Goal: Task Accomplishment & Management: Manage account settings

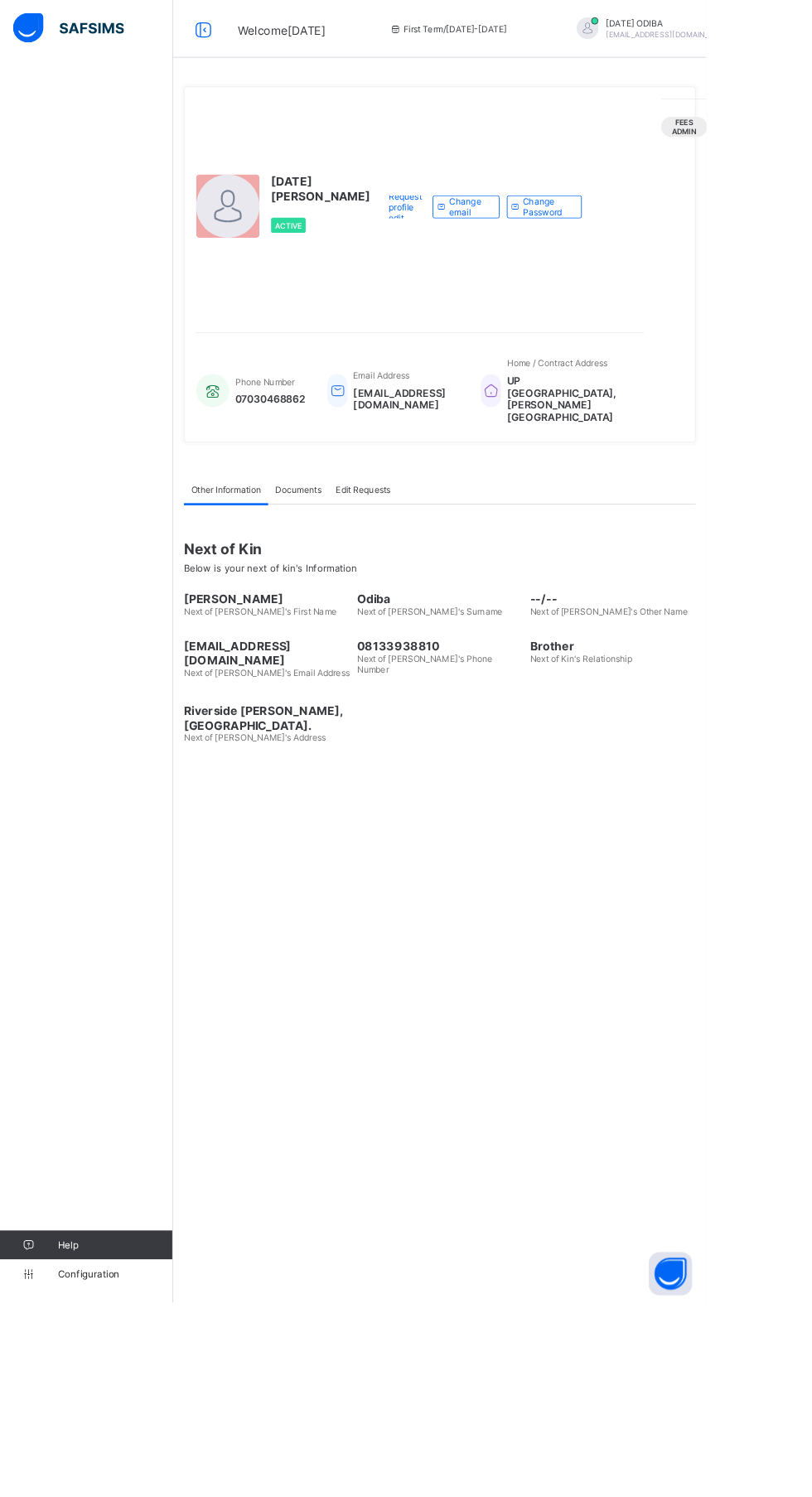
click at [250, 41] on div at bounding box center [234, 34] width 53 height 26
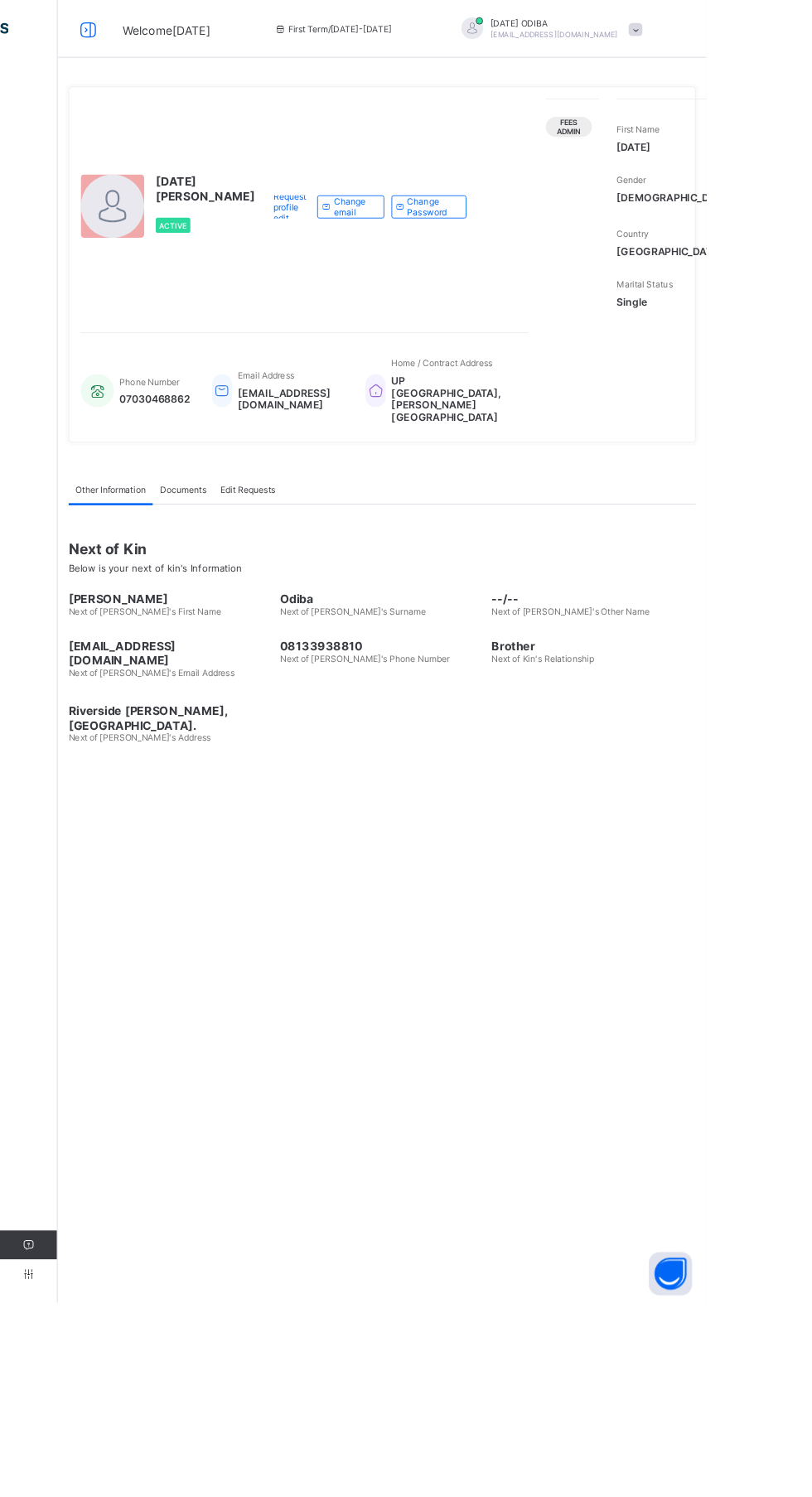
click at [102, 34] on icon at bounding box center [101, 33] width 28 height 24
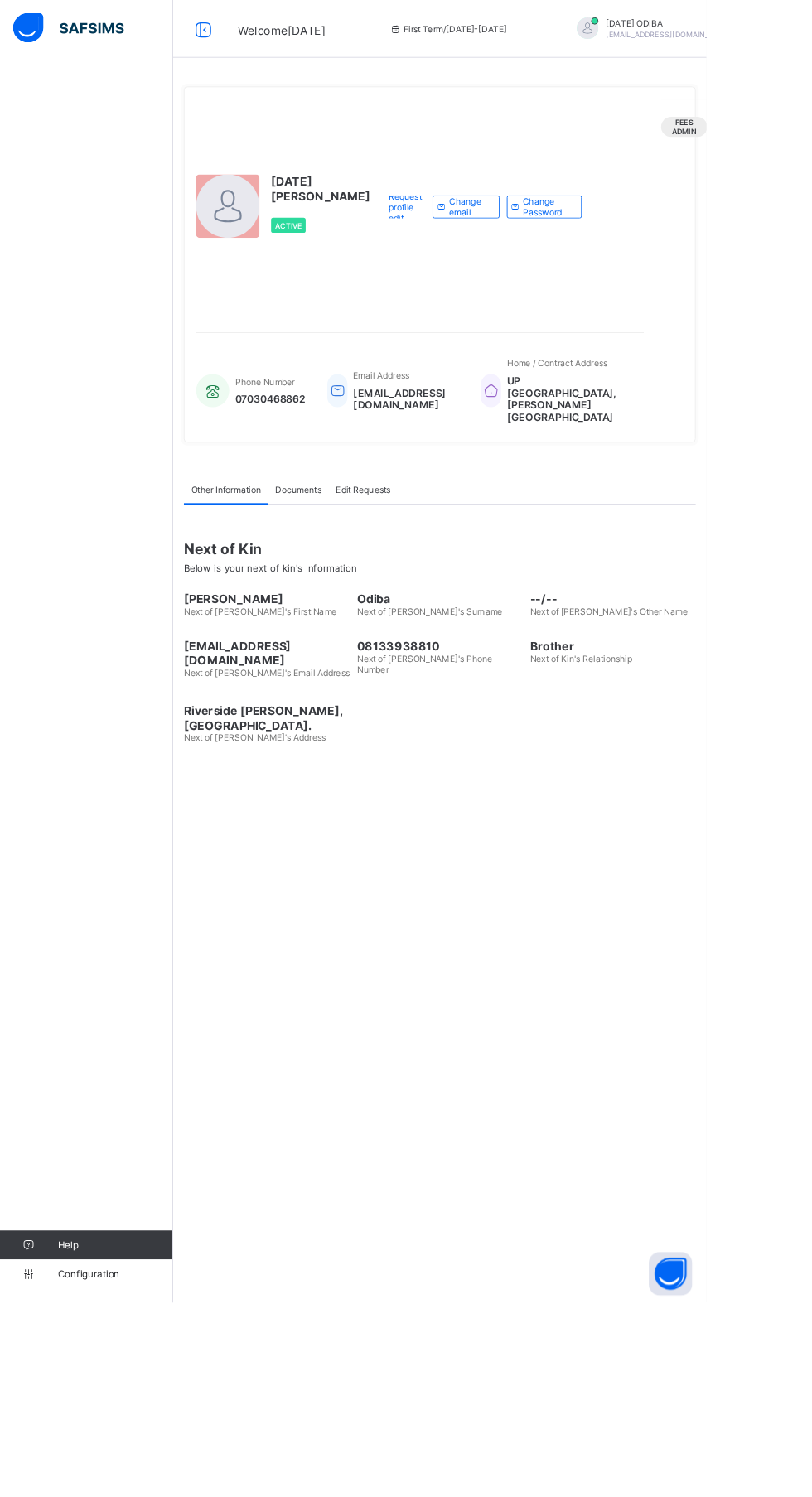
click at [242, 30] on icon at bounding box center [234, 33] width 28 height 24
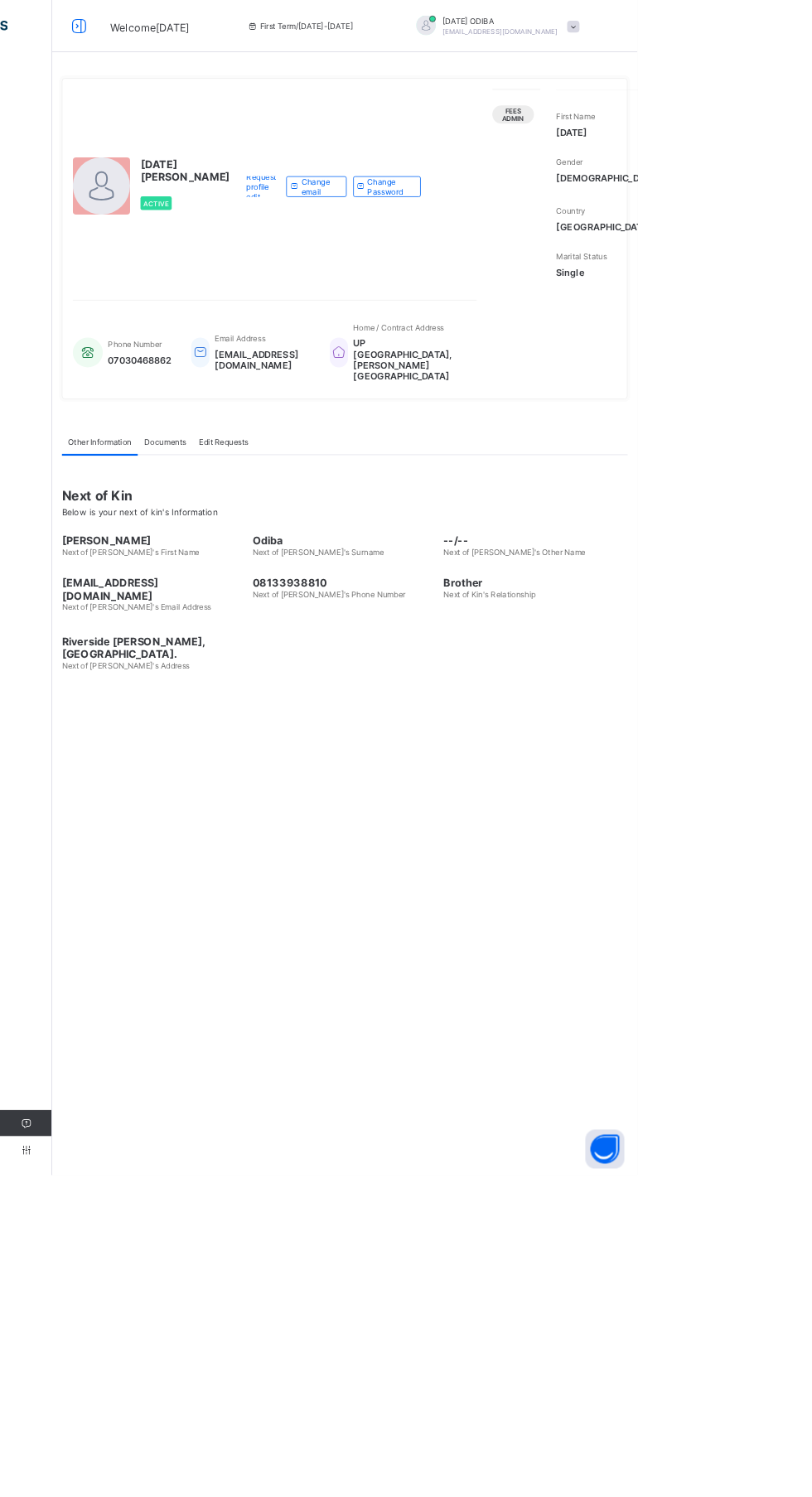
click at [332, 34] on span "First Term / 2025-2026" at bounding box center [382, 34] width 135 height 12
click at [563, 34] on span "[EMAIL_ADDRESS][DOMAIN_NAME]" at bounding box center [637, 39] width 146 height 10
click at [102, 41] on icon at bounding box center [101, 33] width 28 height 24
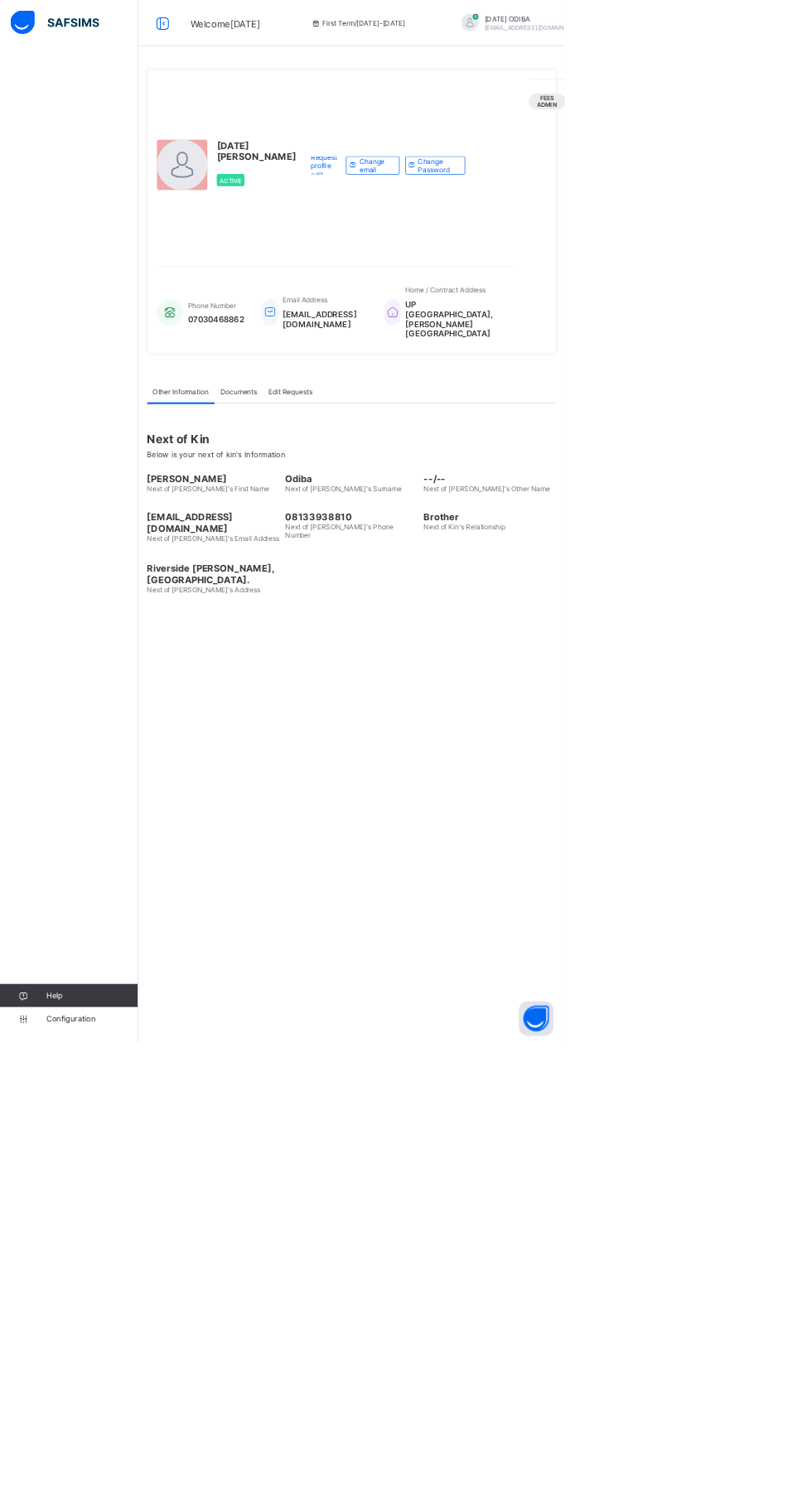
click at [84, 89] on div "Help Configuration" at bounding box center [99, 781] width 198 height 1430
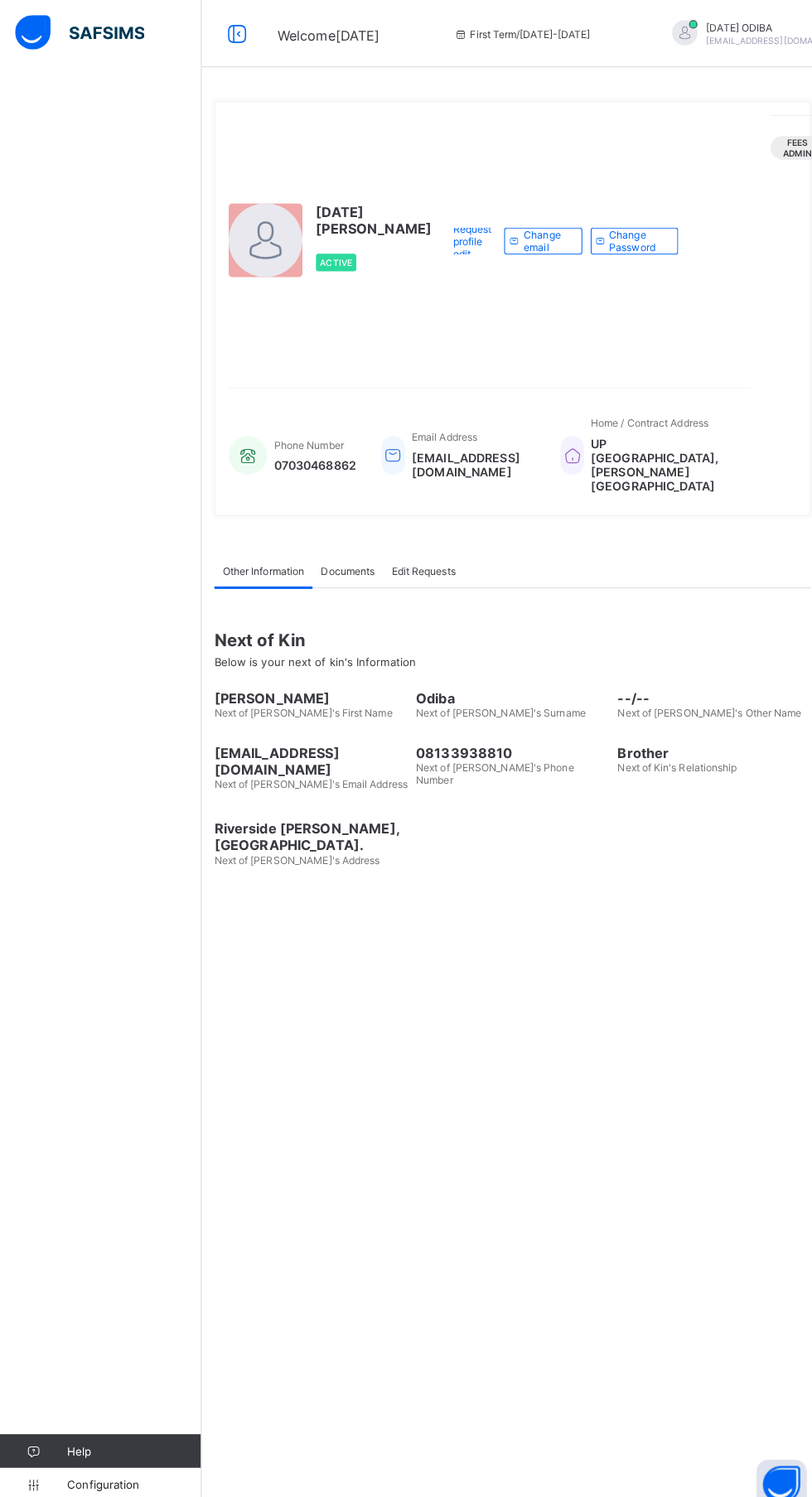
click at [233, 34] on icon at bounding box center [234, 33] width 28 height 24
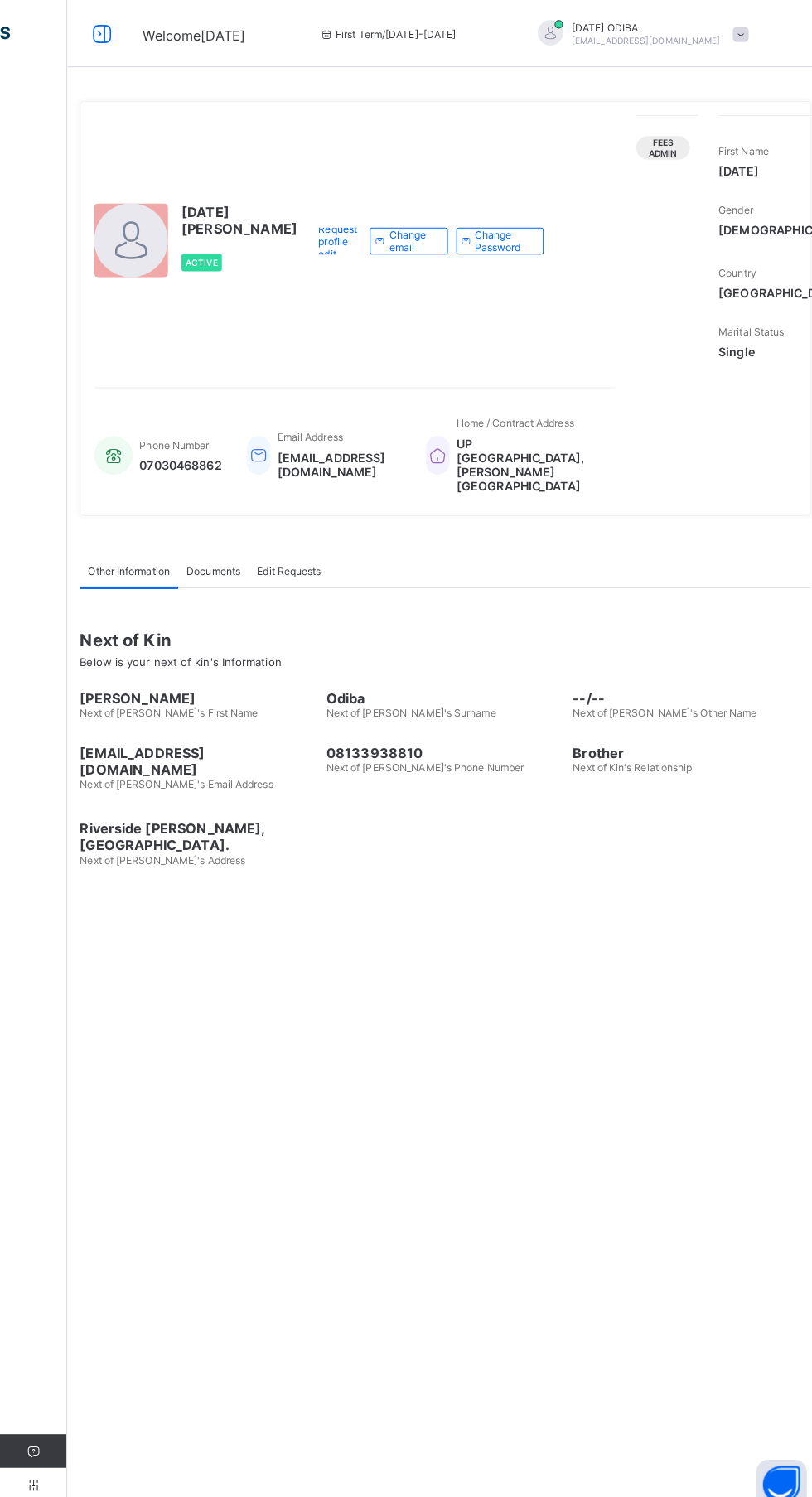
click at [639, 145] on span "Fees Admin" at bounding box center [653, 145] width 28 height 20
click at [639, 141] on span "Fees Admin" at bounding box center [653, 145] width 28 height 20
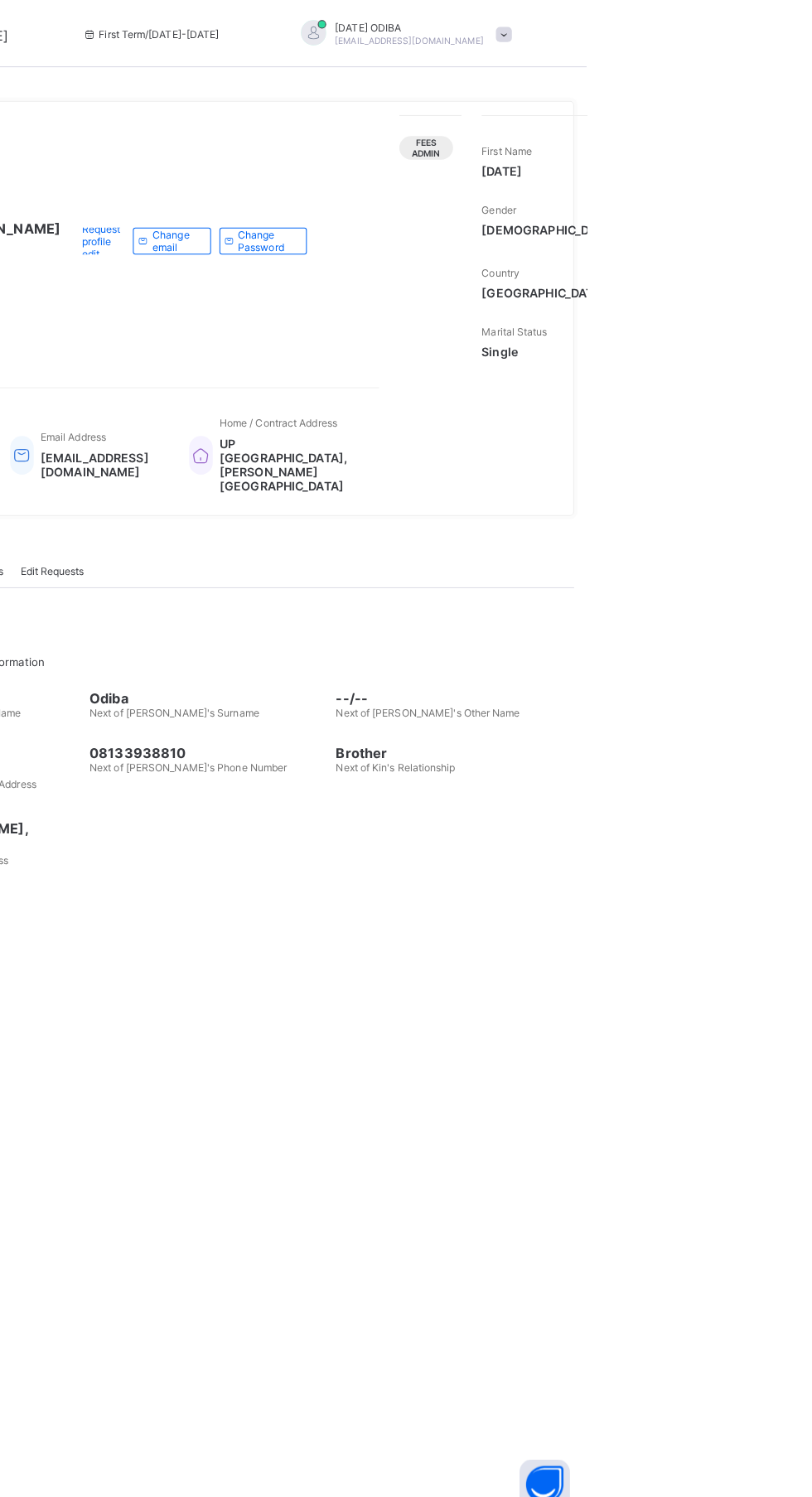
click at [637, 153] on div "Fees Admin" at bounding box center [653, 145] width 53 height 23
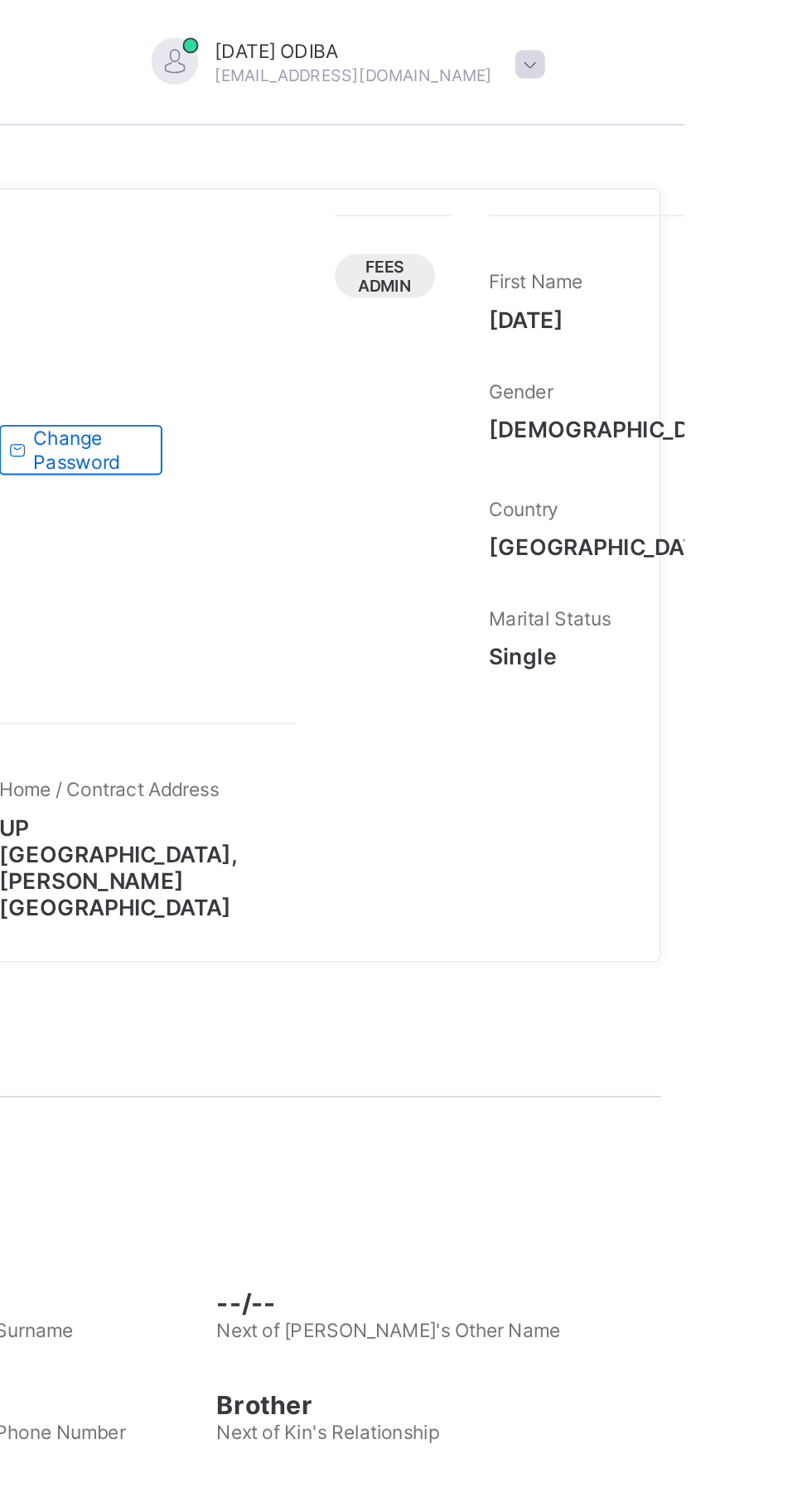
click at [639, 141] on span "Fees Admin" at bounding box center [653, 145] width 28 height 20
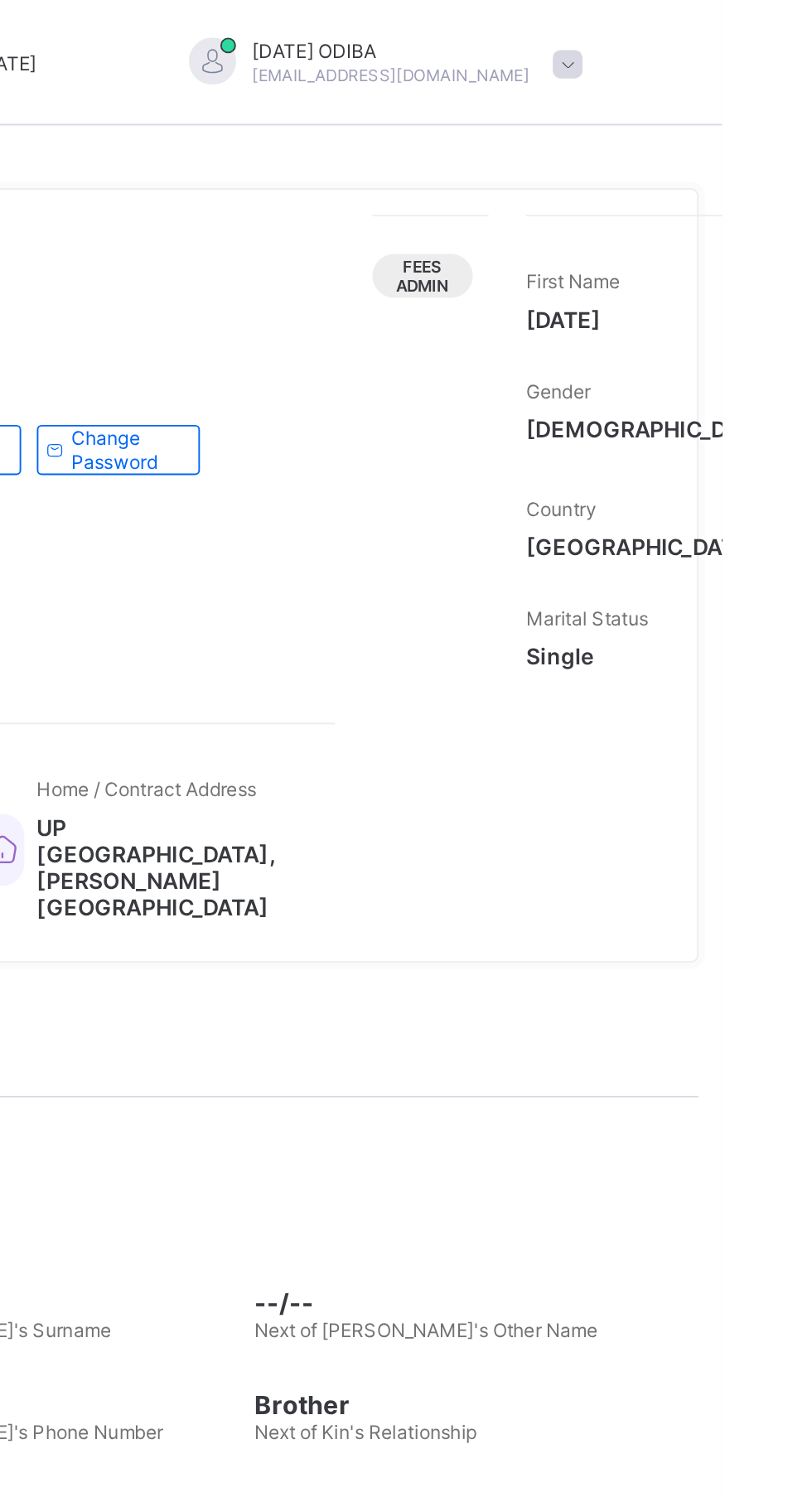
click at [639, 143] on span "Fees Admin" at bounding box center [653, 145] width 28 height 20
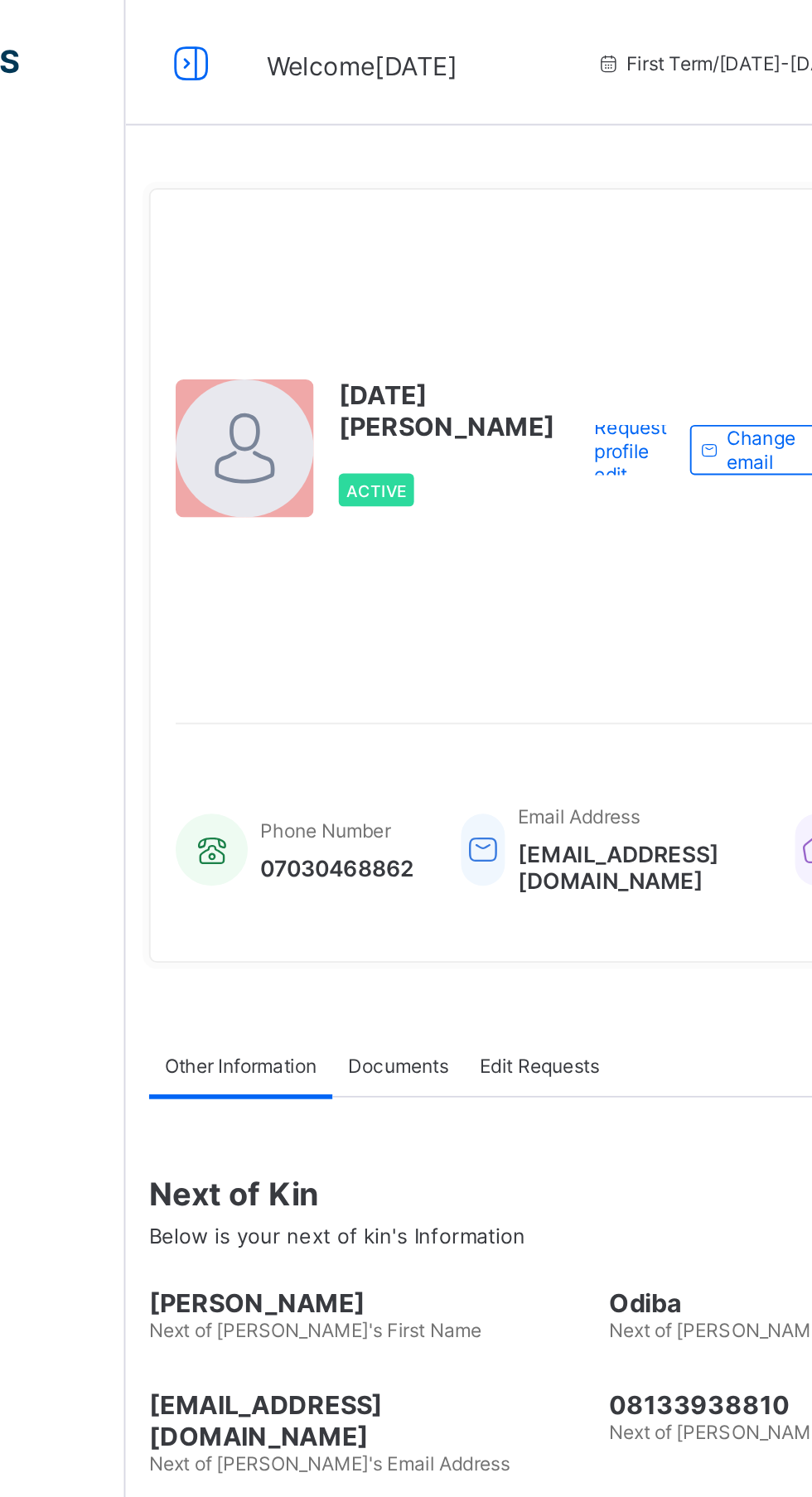
click at [112, 36] on icon at bounding box center [101, 33] width 28 height 24
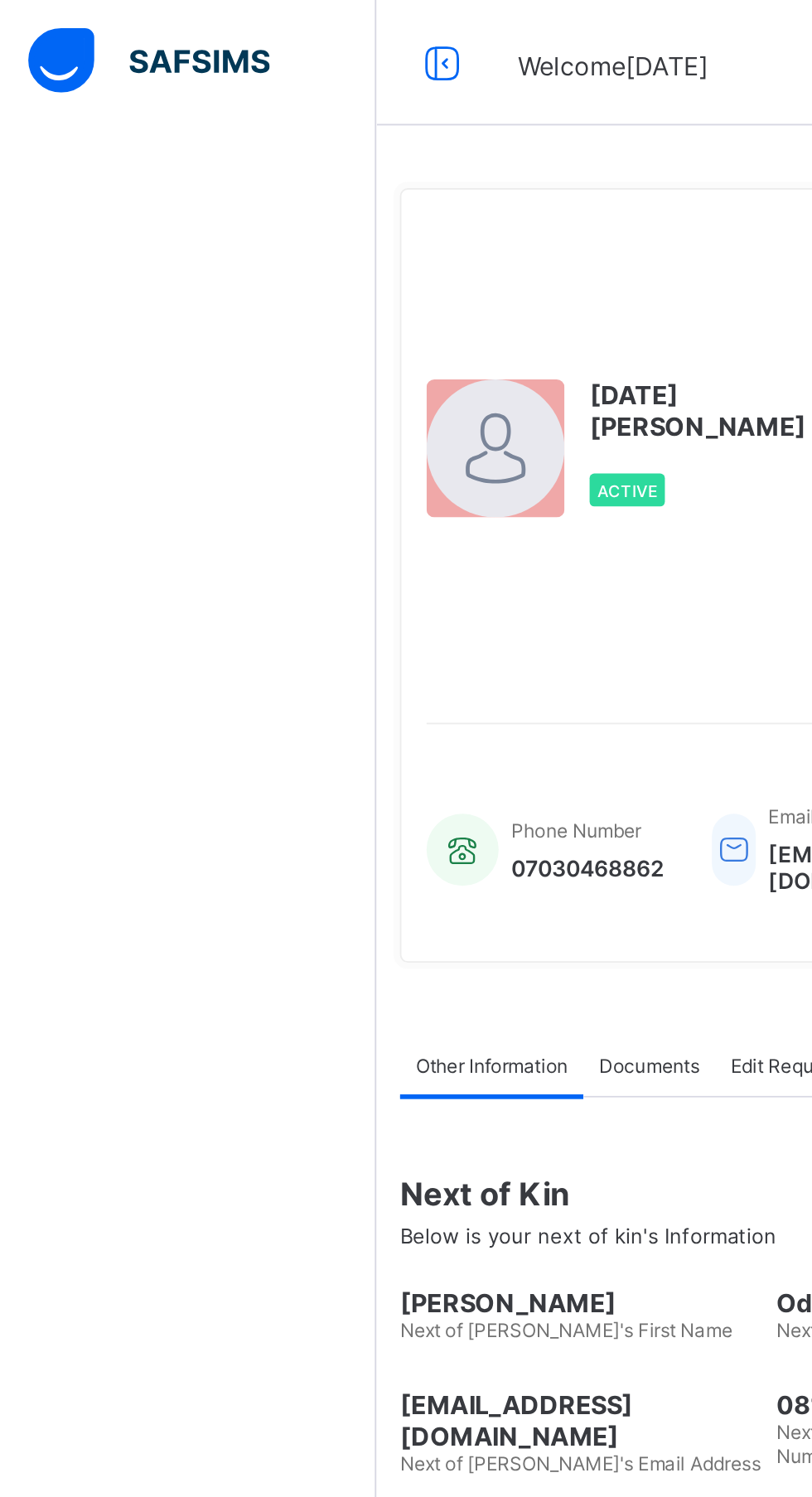
click at [75, 33] on img at bounding box center [78, 32] width 128 height 34
click at [250, 34] on div at bounding box center [234, 34] width 53 height 26
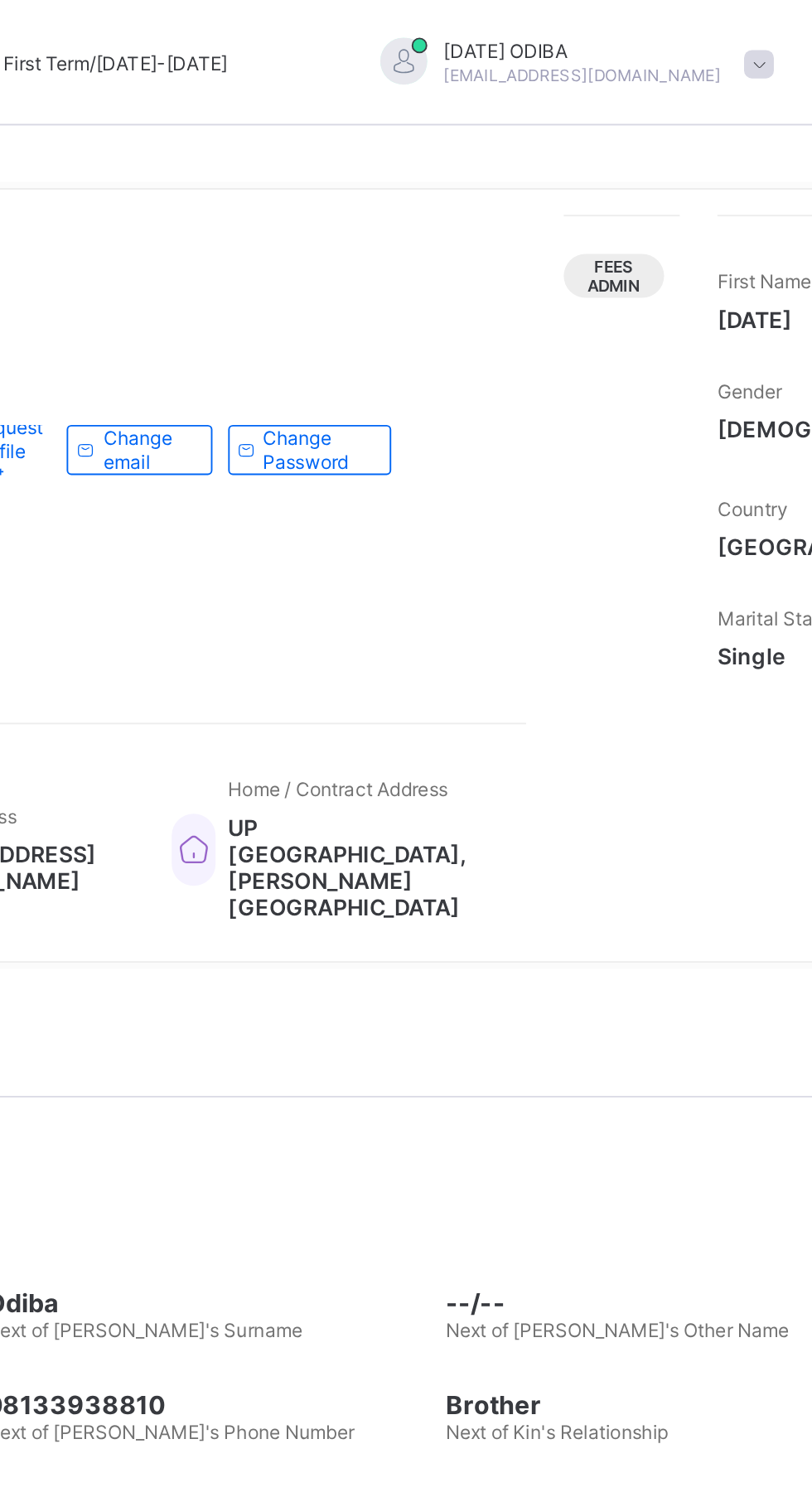
click at [635, 153] on div "Fees Admin" at bounding box center [653, 145] width 53 height 23
click at [636, 144] on div "Fees Admin" at bounding box center [653, 145] width 53 height 23
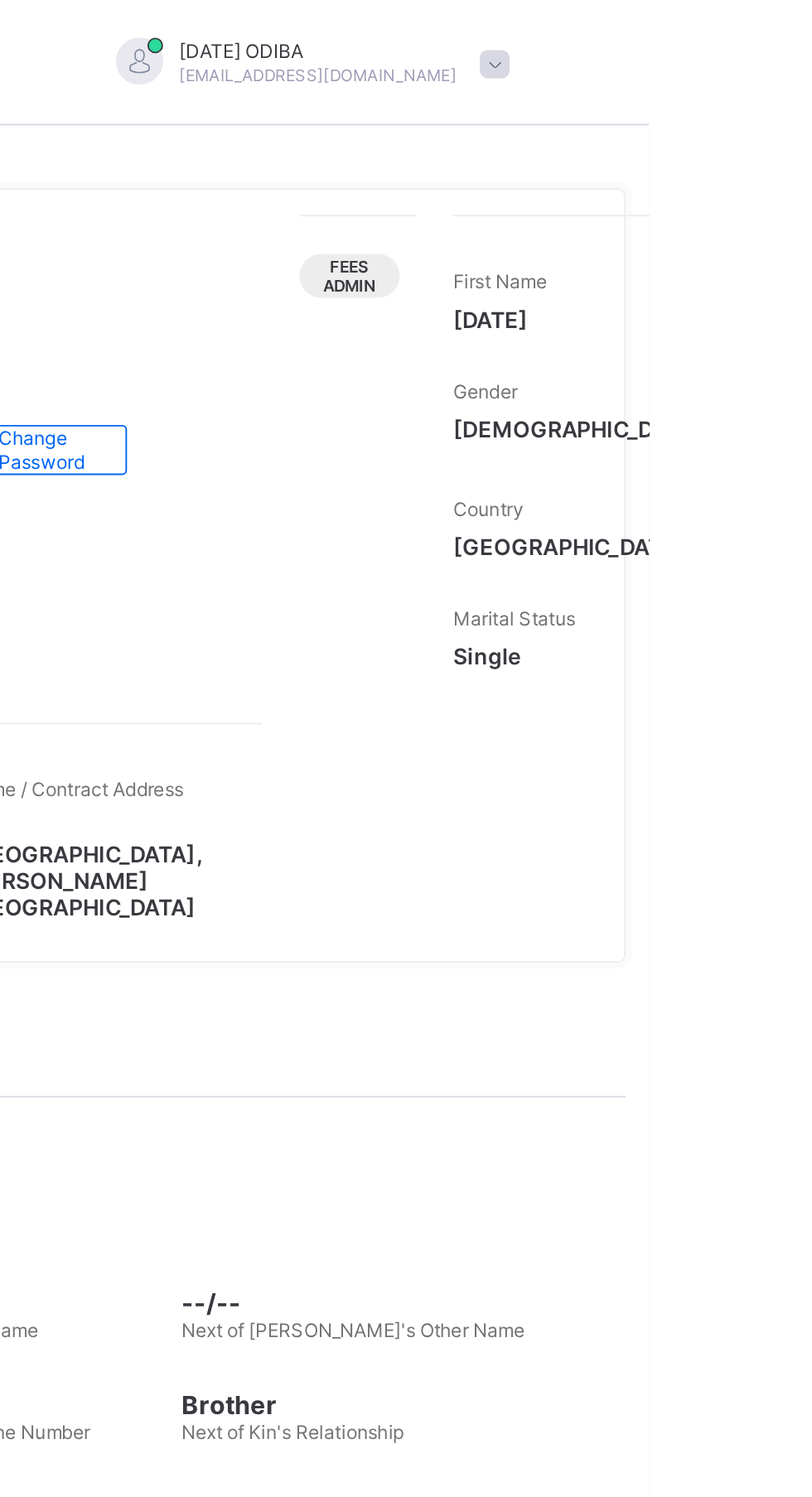
click at [635, 151] on div "Fees Admin" at bounding box center [653, 145] width 53 height 23
click at [639, 135] on div "Fees Admin" at bounding box center [653, 145] width 53 height 23
click at [639, 138] on span "Fees Admin" at bounding box center [653, 145] width 28 height 20
click at [639, 151] on span "Fees Admin" at bounding box center [653, 145] width 28 height 20
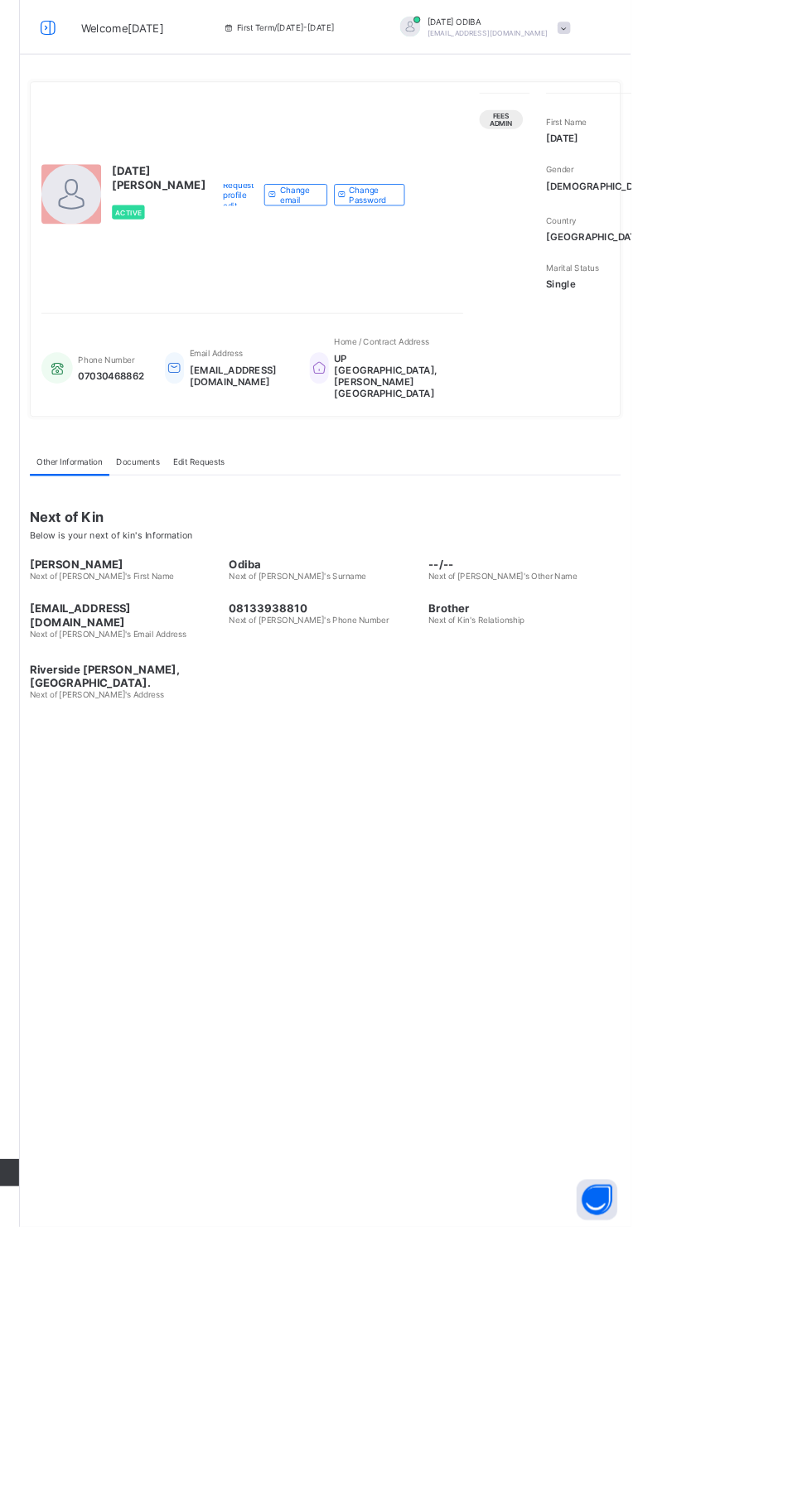
click at [639, 145] on span "Fees Admin" at bounding box center [653, 145] width 28 height 20
click at [562, 34] on div "FRIDAY ODIBA Fridayp125@gmail.com" at bounding box center [629, 34] width 232 height 27
click at [317, 54] on div "First Term / 2025-2026" at bounding box center [382, 33] width 247 height 66
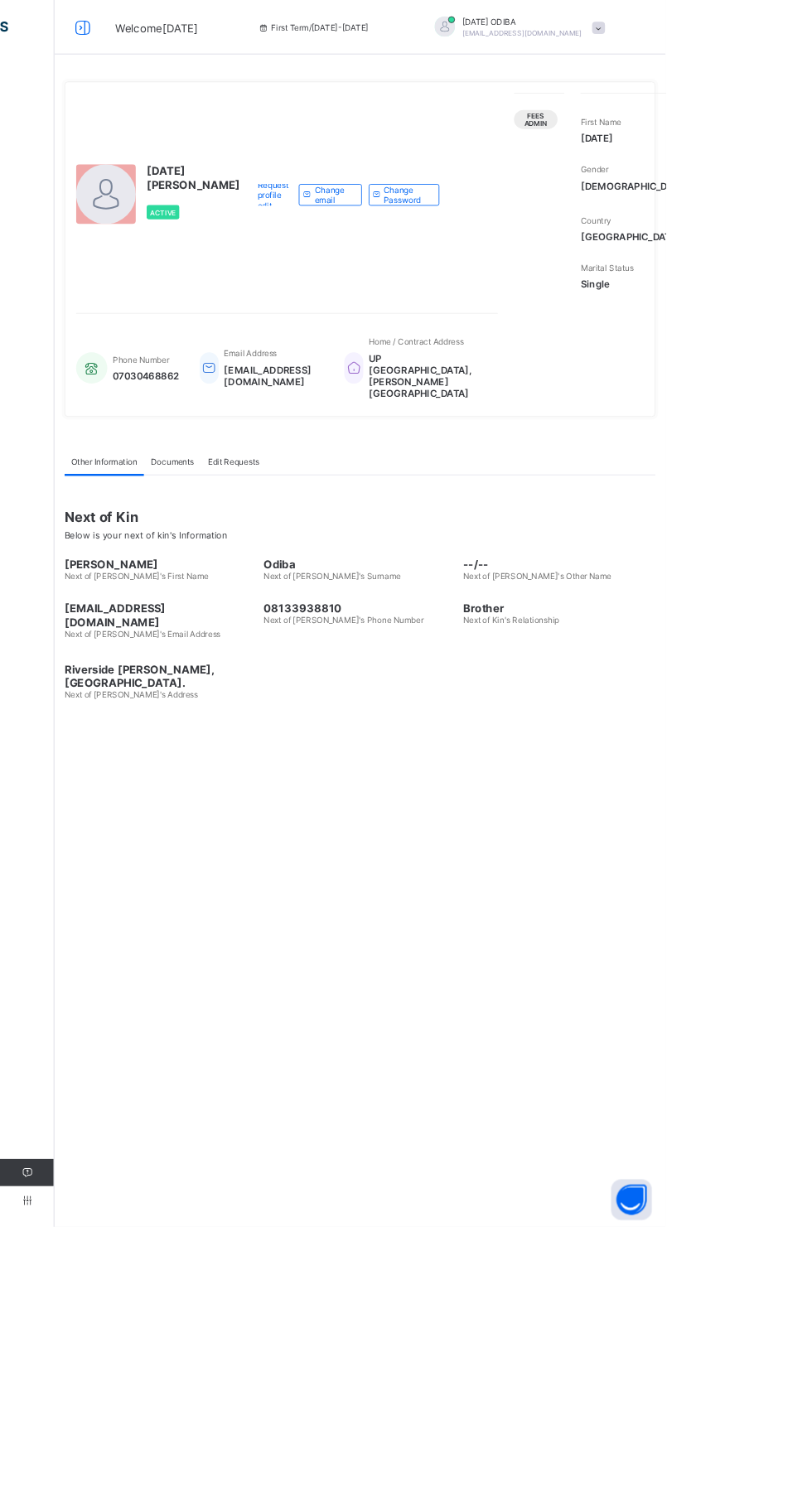
click at [113, 34] on icon at bounding box center [101, 33] width 28 height 24
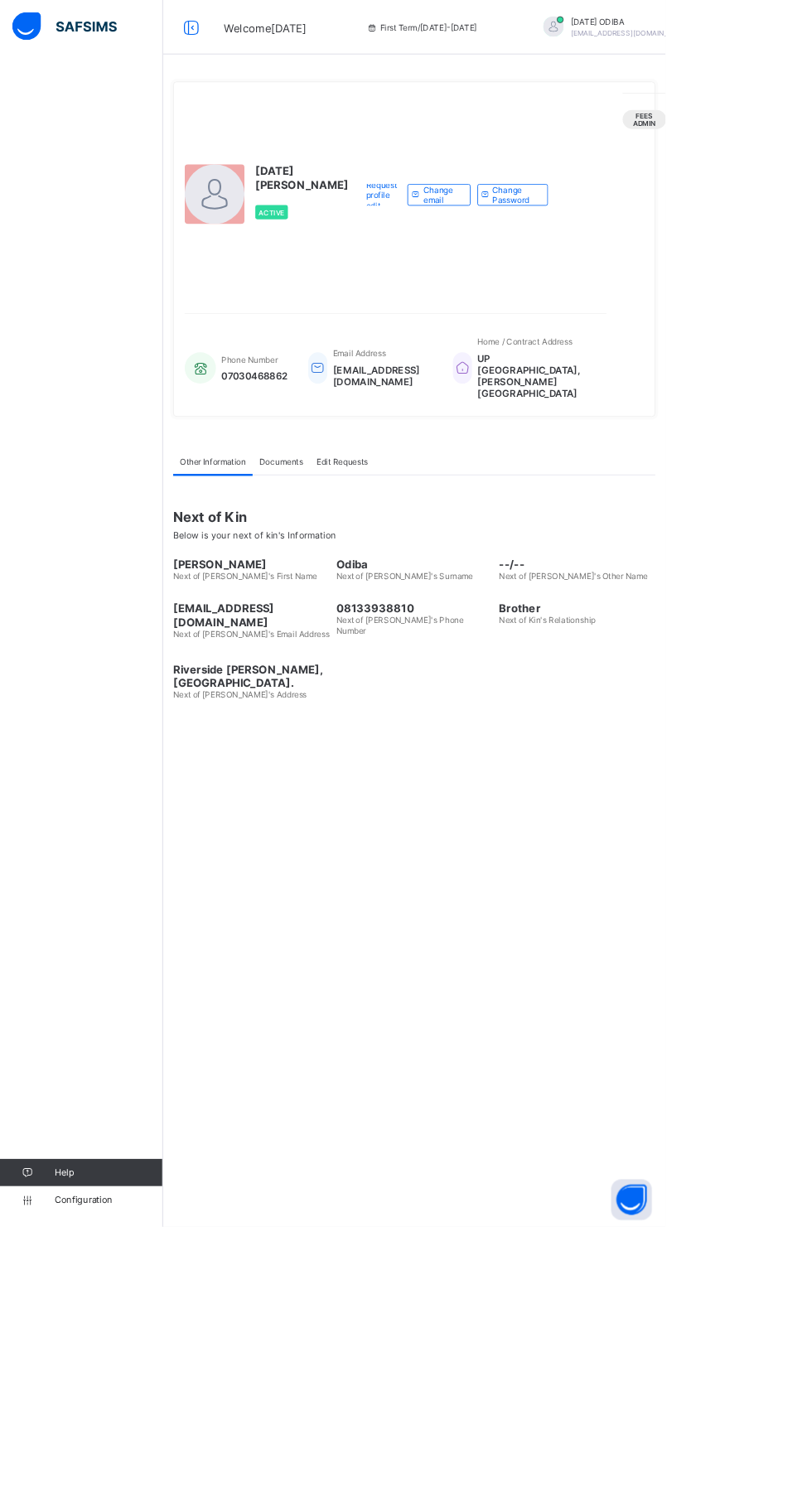
click at [265, 273] on div at bounding box center [262, 236] width 73 height 73
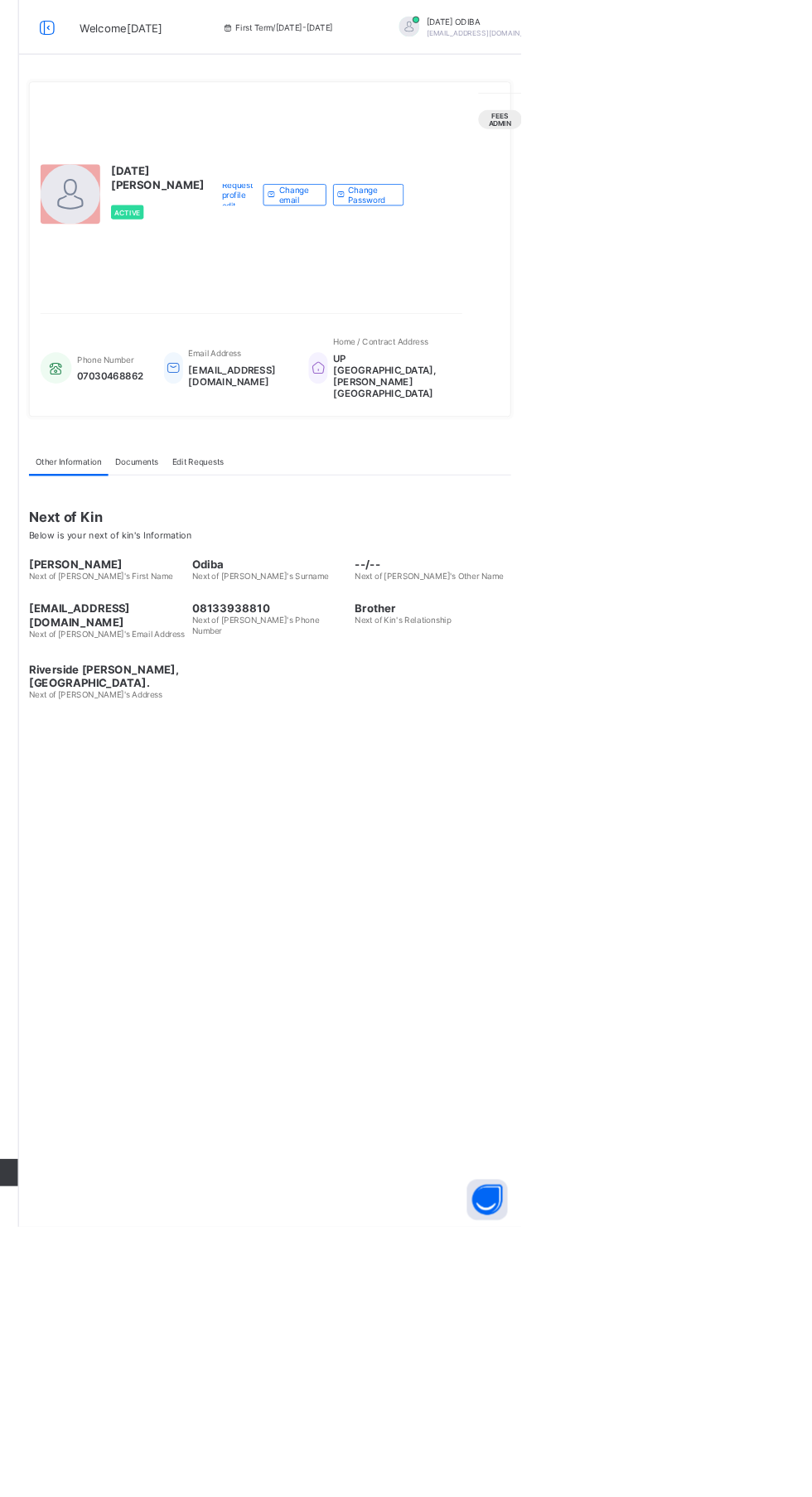
click at [772, 140] on span "Fees Admin" at bounding box center [786, 145] width 28 height 20
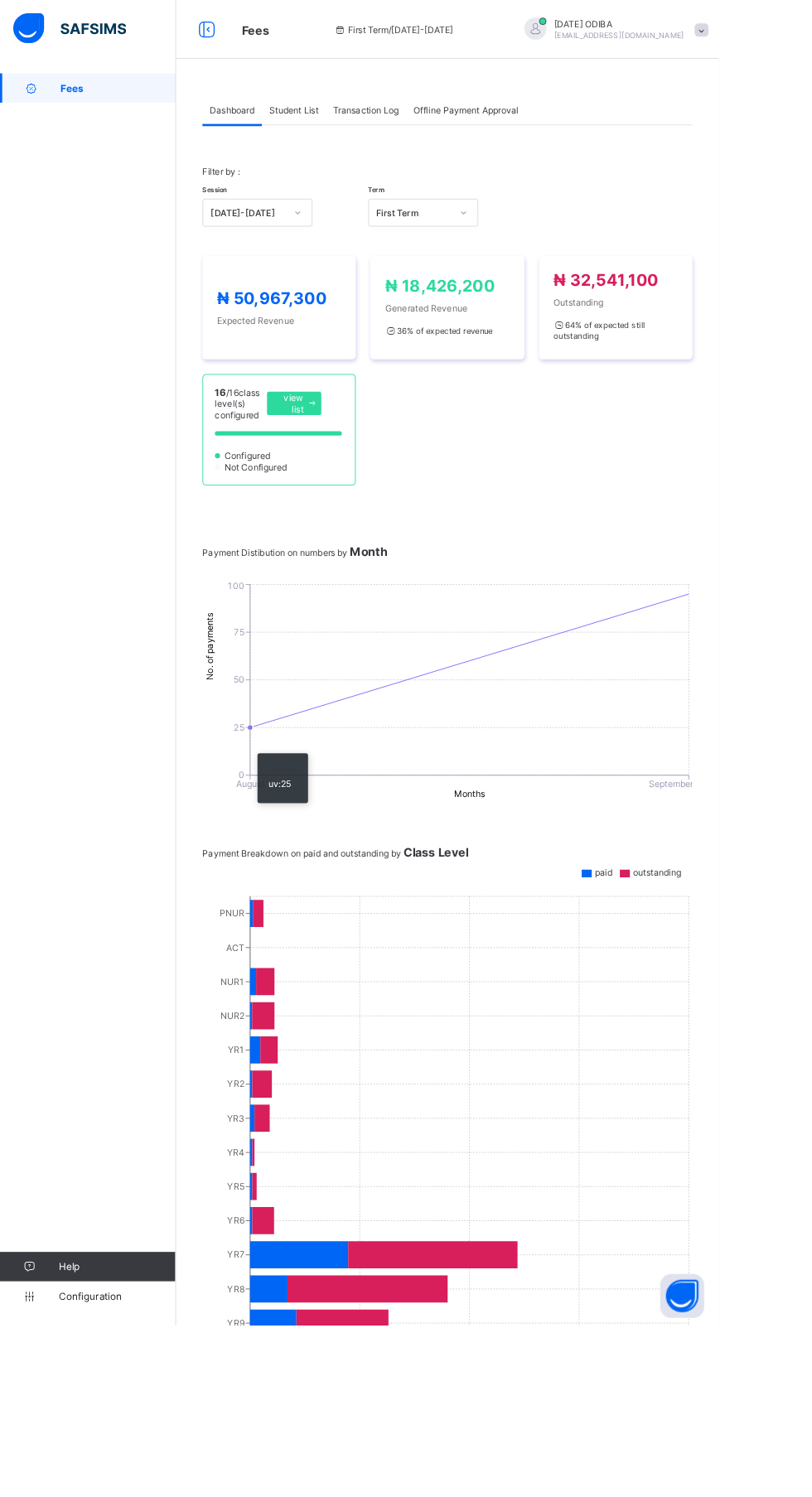
click at [351, 126] on span "Student List" at bounding box center [332, 124] width 56 height 12
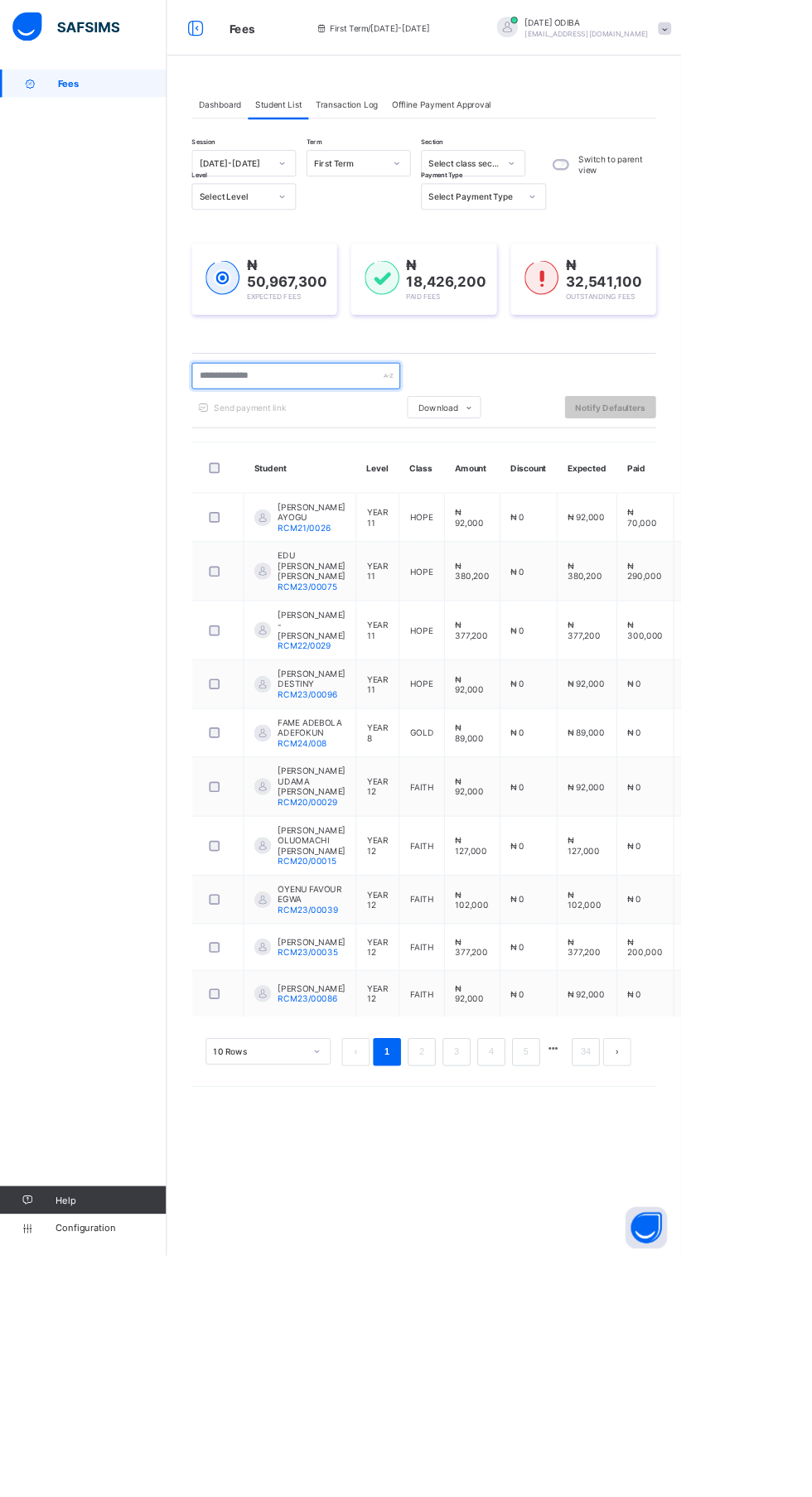
click at [368, 448] on input "text" at bounding box center [353, 448] width 249 height 32
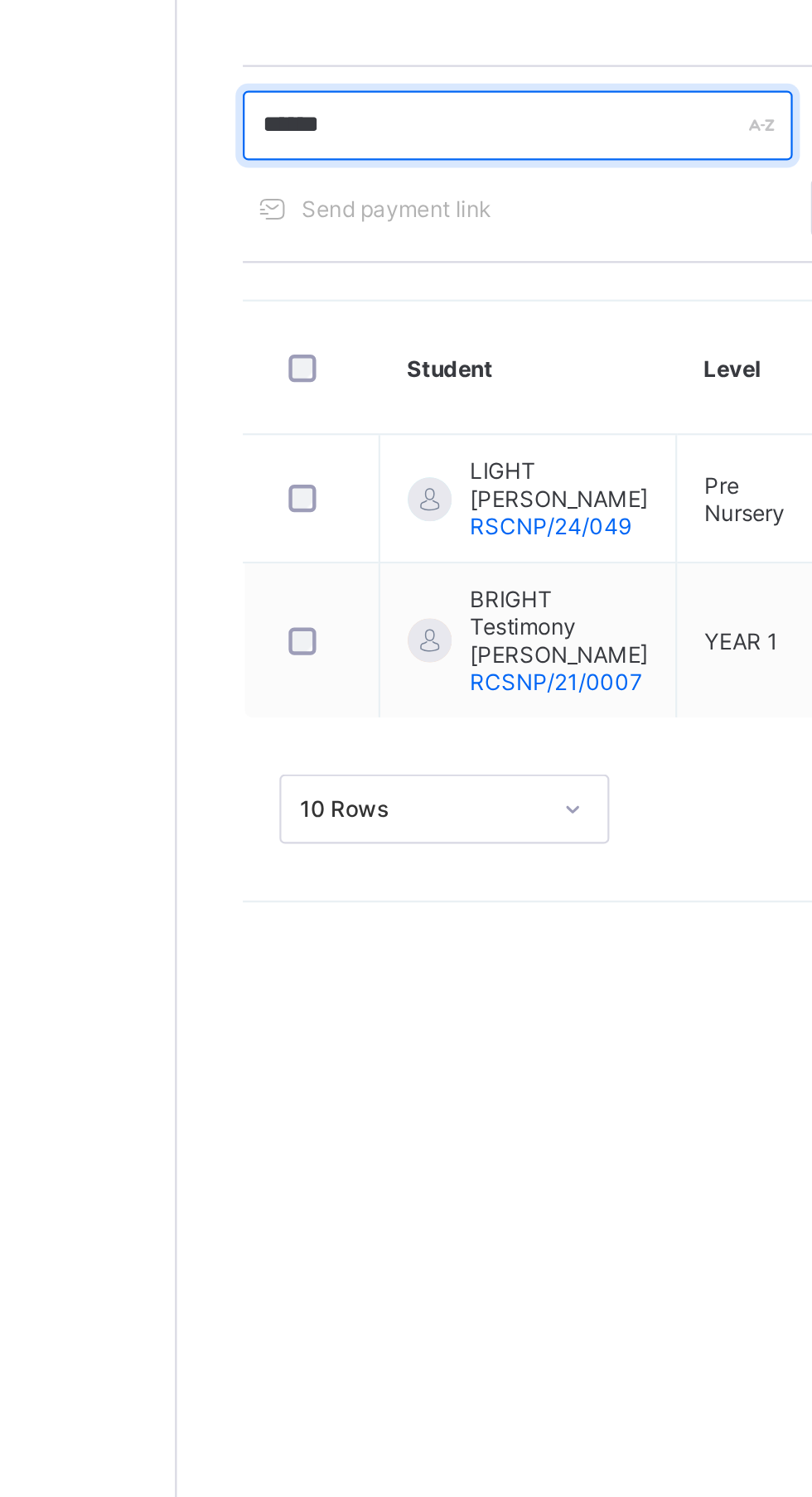
type input "*****"
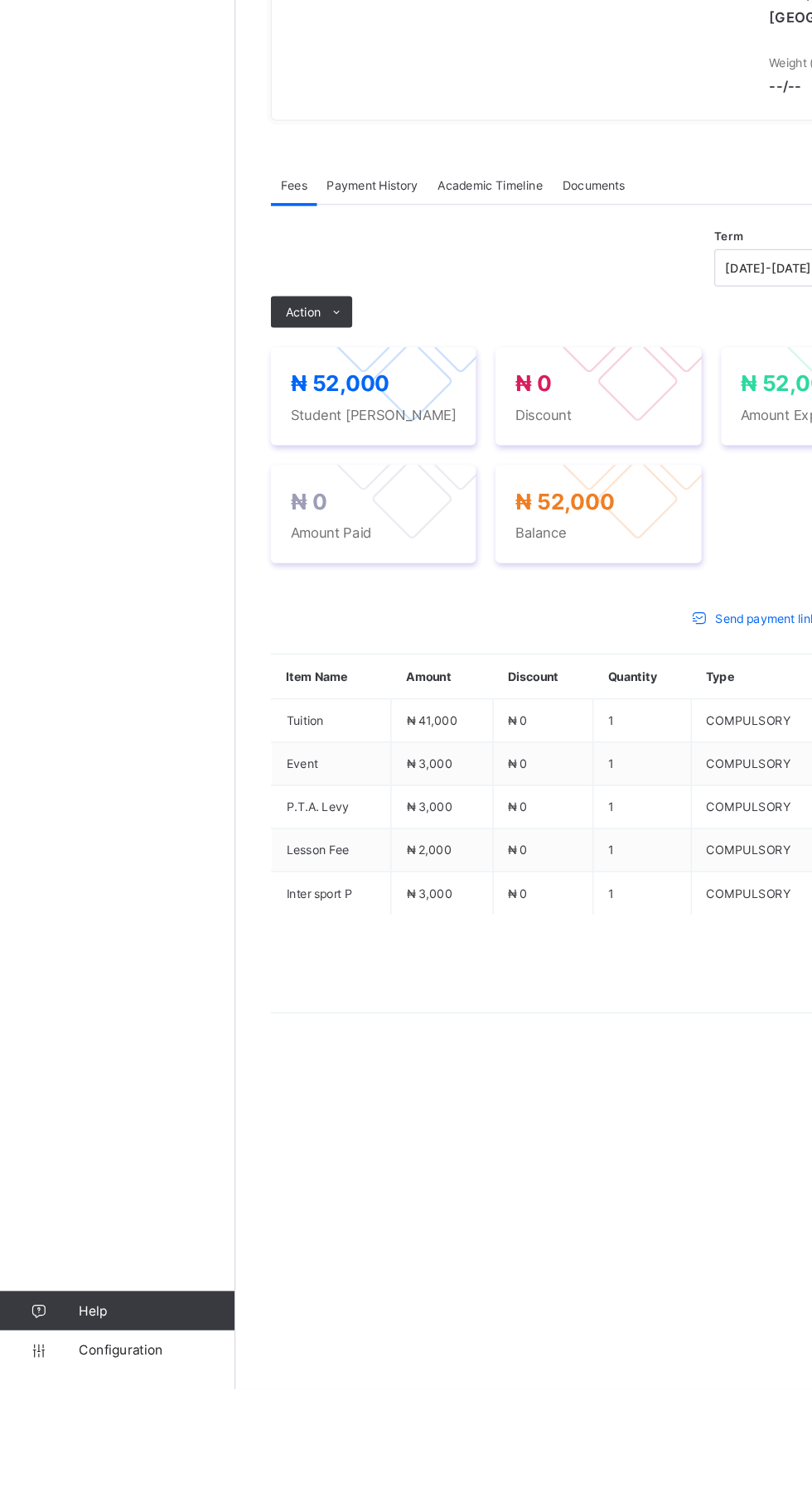
click at [287, 593] on icon at bounding box center [285, 587] width 12 height 11
click at [0, 0] on li "Receive Payment" at bounding box center [0, 0] width 0 height 0
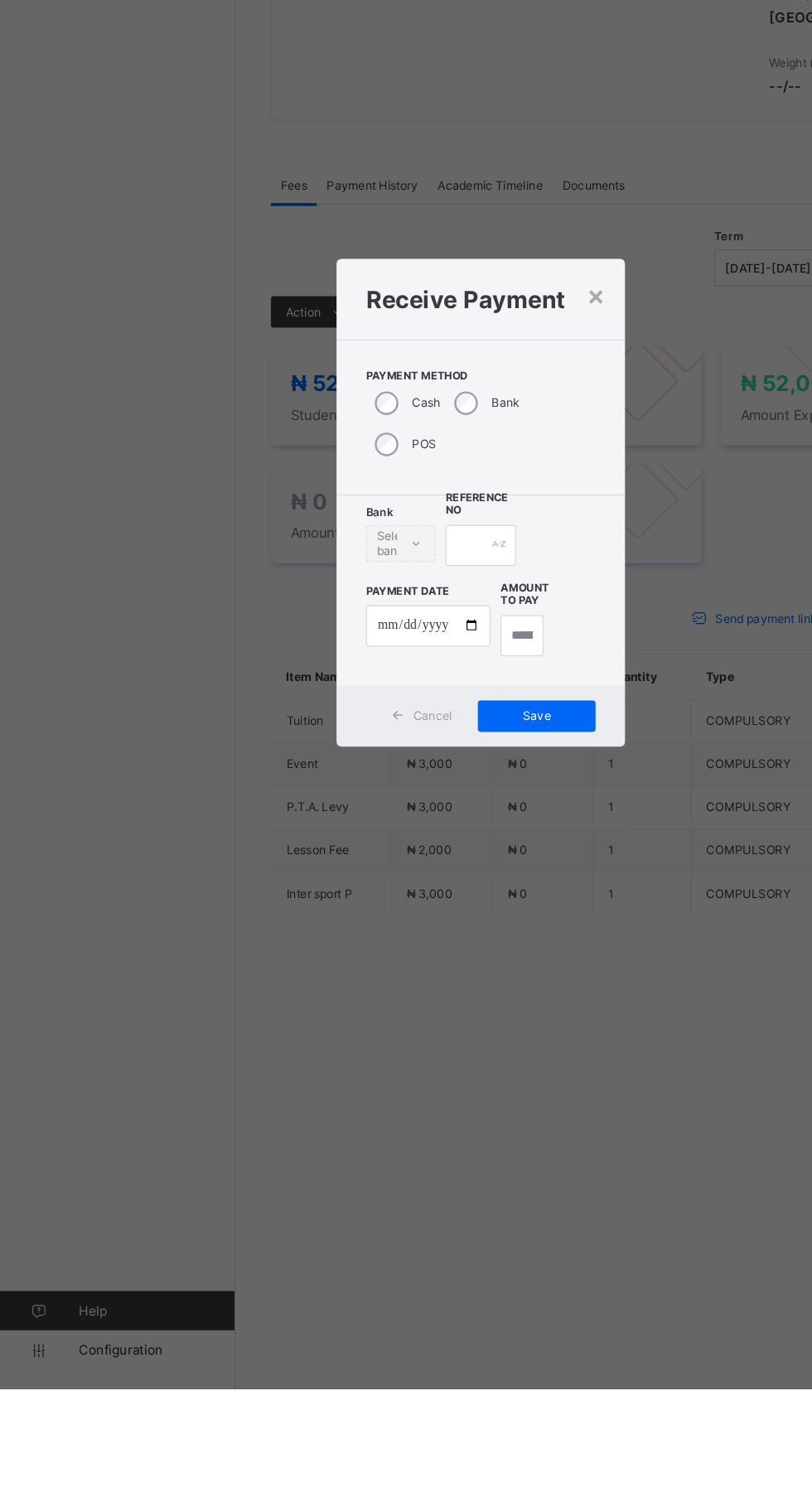
click at [349, 1174] on div "× Receive Payment Payment Method Cash Bank POS Bank Select bank Reference No Pa…" at bounding box center [406, 748] width 812 height 1497
click at [382, 935] on span "Cancel" at bounding box center [365, 928] width 34 height 12
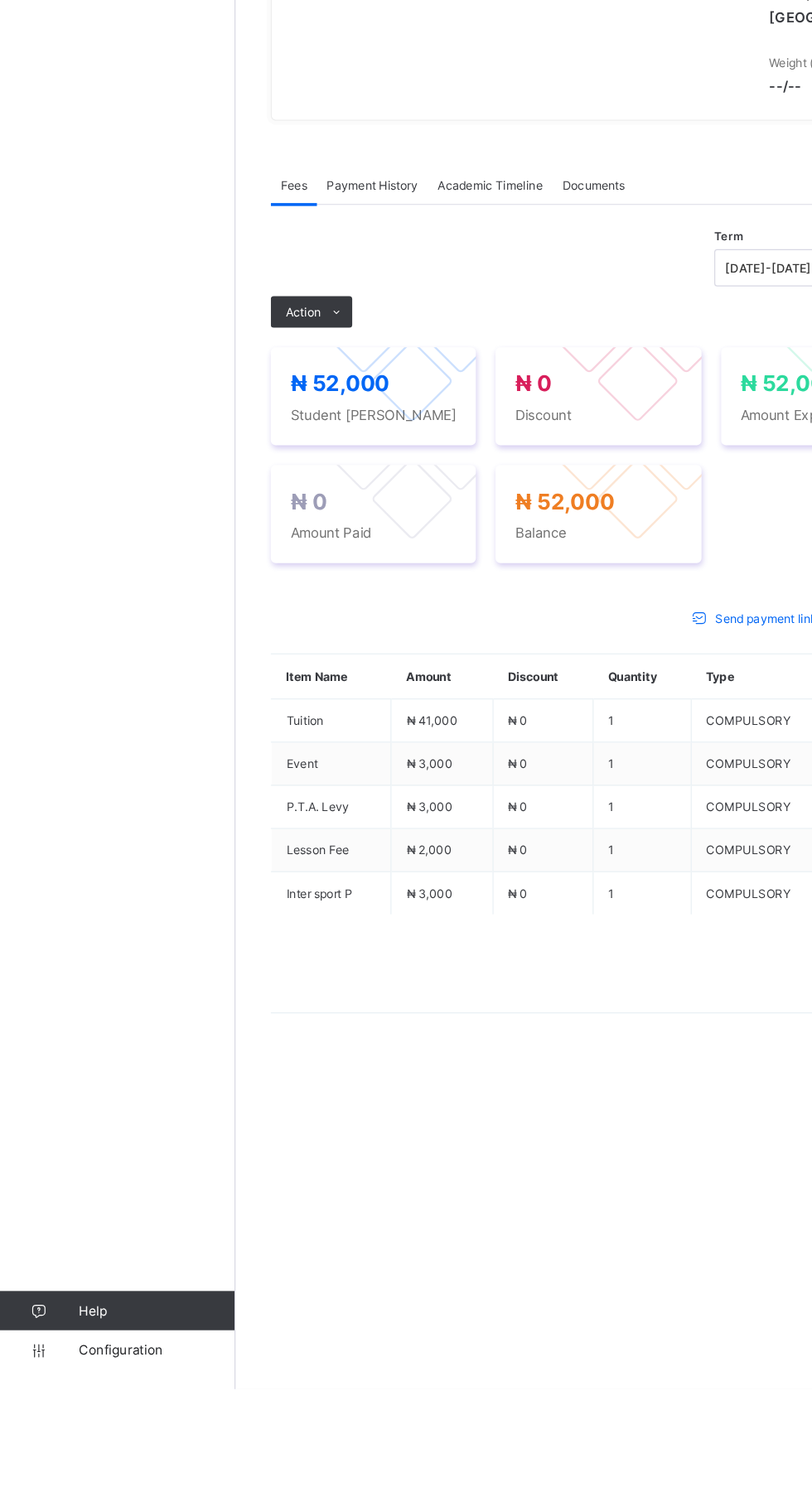
click at [284, 593] on icon at bounding box center [285, 587] width 12 height 11
click at [0, 0] on ul "Receive Payment Manage Discount Send Email Reminder" at bounding box center [0, 0] width 0 height 0
click at [0, 0] on li "Receive Payment" at bounding box center [0, 0] width 0 height 0
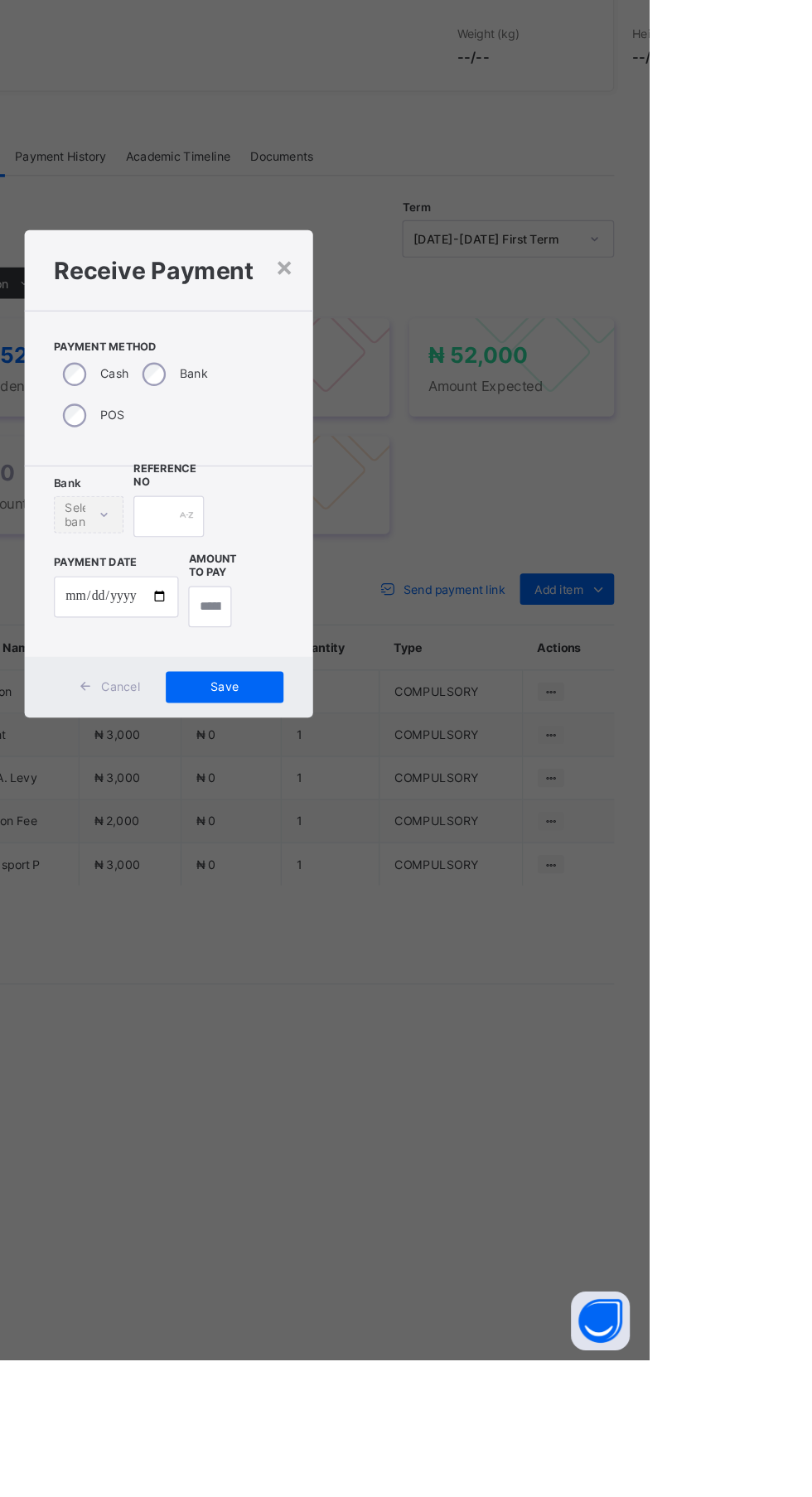
click at [443, 681] on div "Bank" at bounding box center [409, 664] width 67 height 34
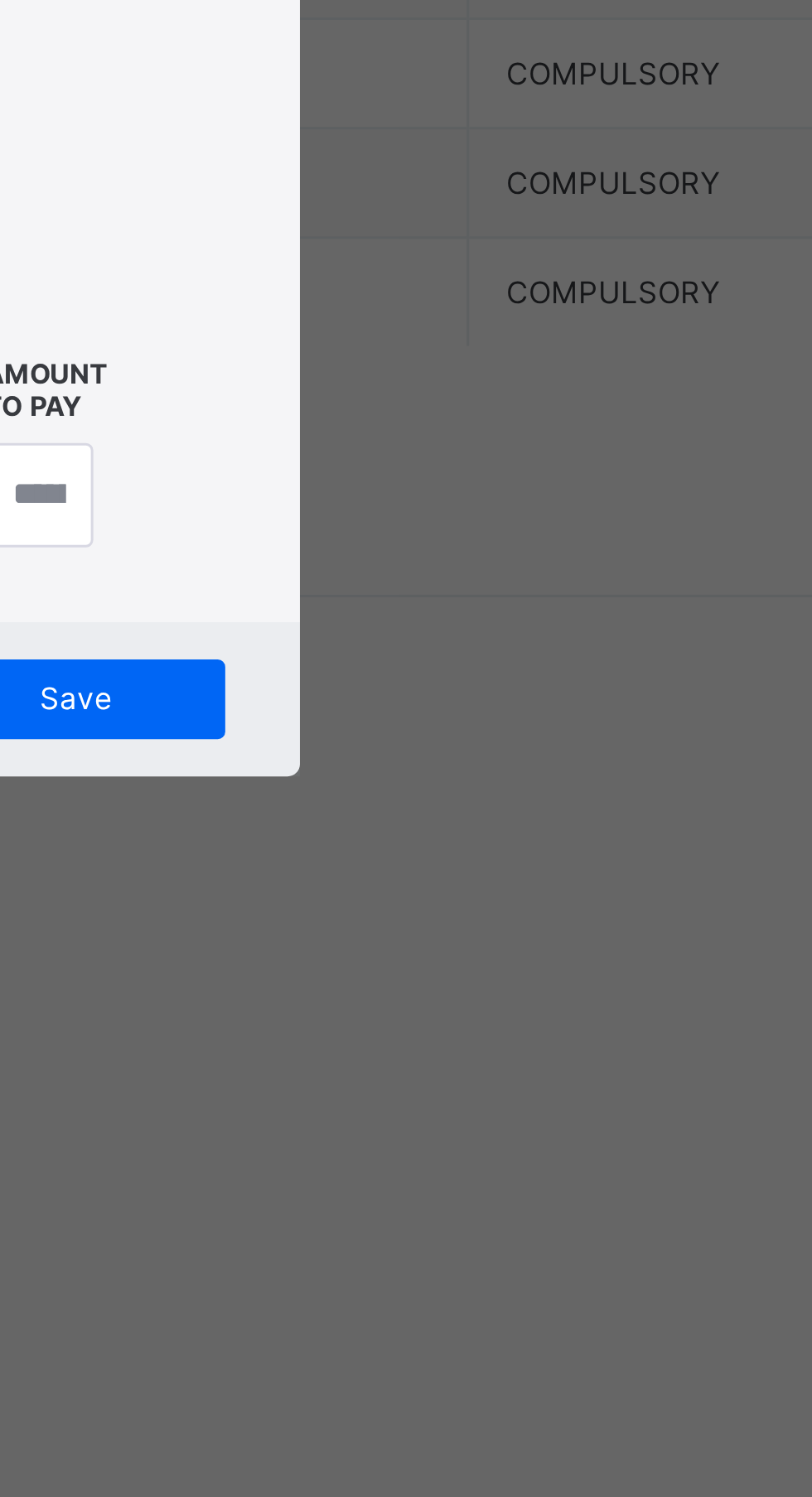
scroll to position [425, 0]
click at [412, 862] on div "Polaris Bank - Royal College (Nur-Pry)" at bounding box center [361, 850] width 102 height 25
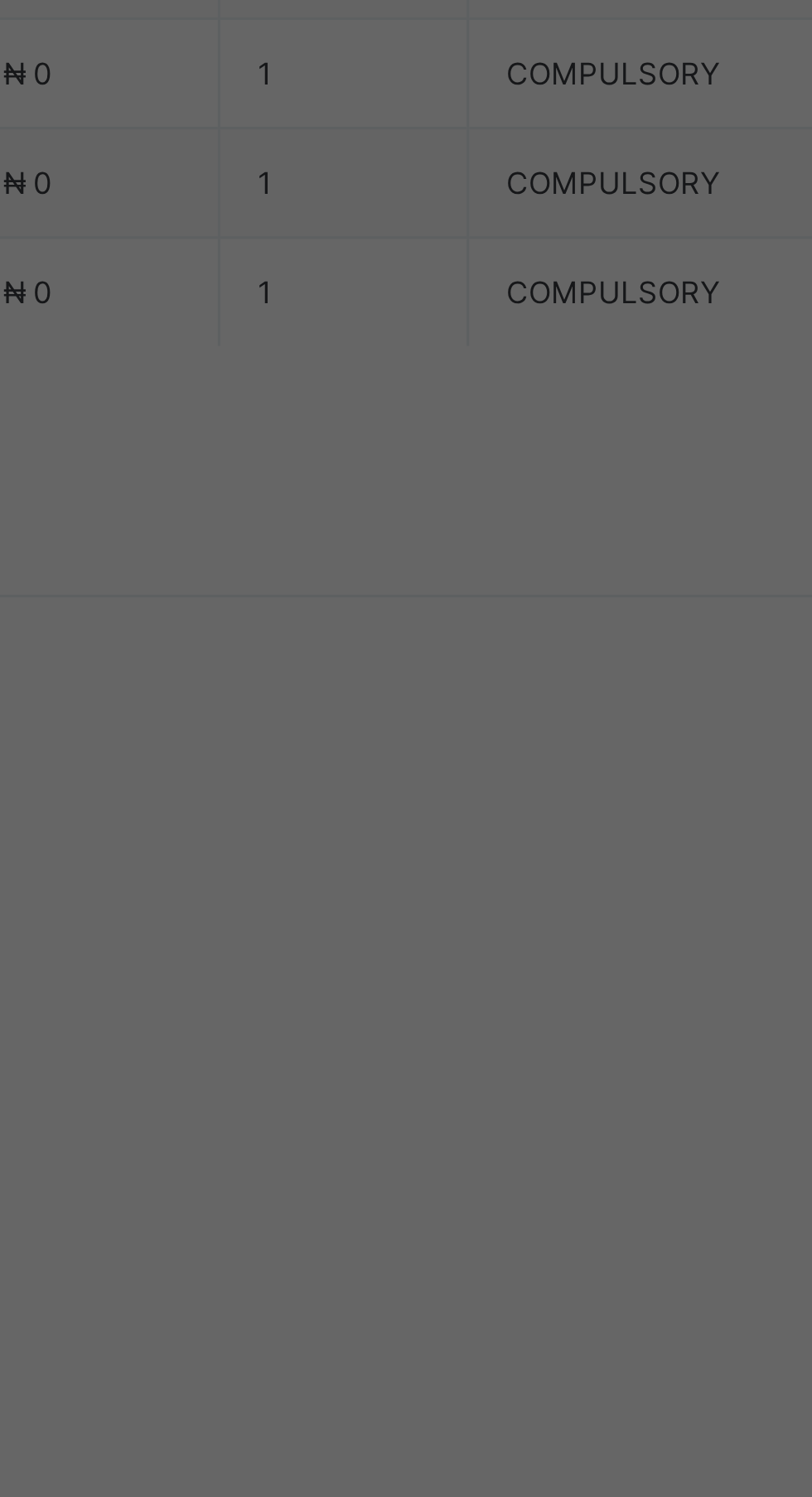
click at [435, 801] on div at bounding box center [405, 784] width 59 height 34
type input "*****"
click at [414, 869] on input "date" at bounding box center [361, 852] width 105 height 34
type input "**********"
click at [458, 878] on input "currency" at bounding box center [440, 860] width 35 height 34
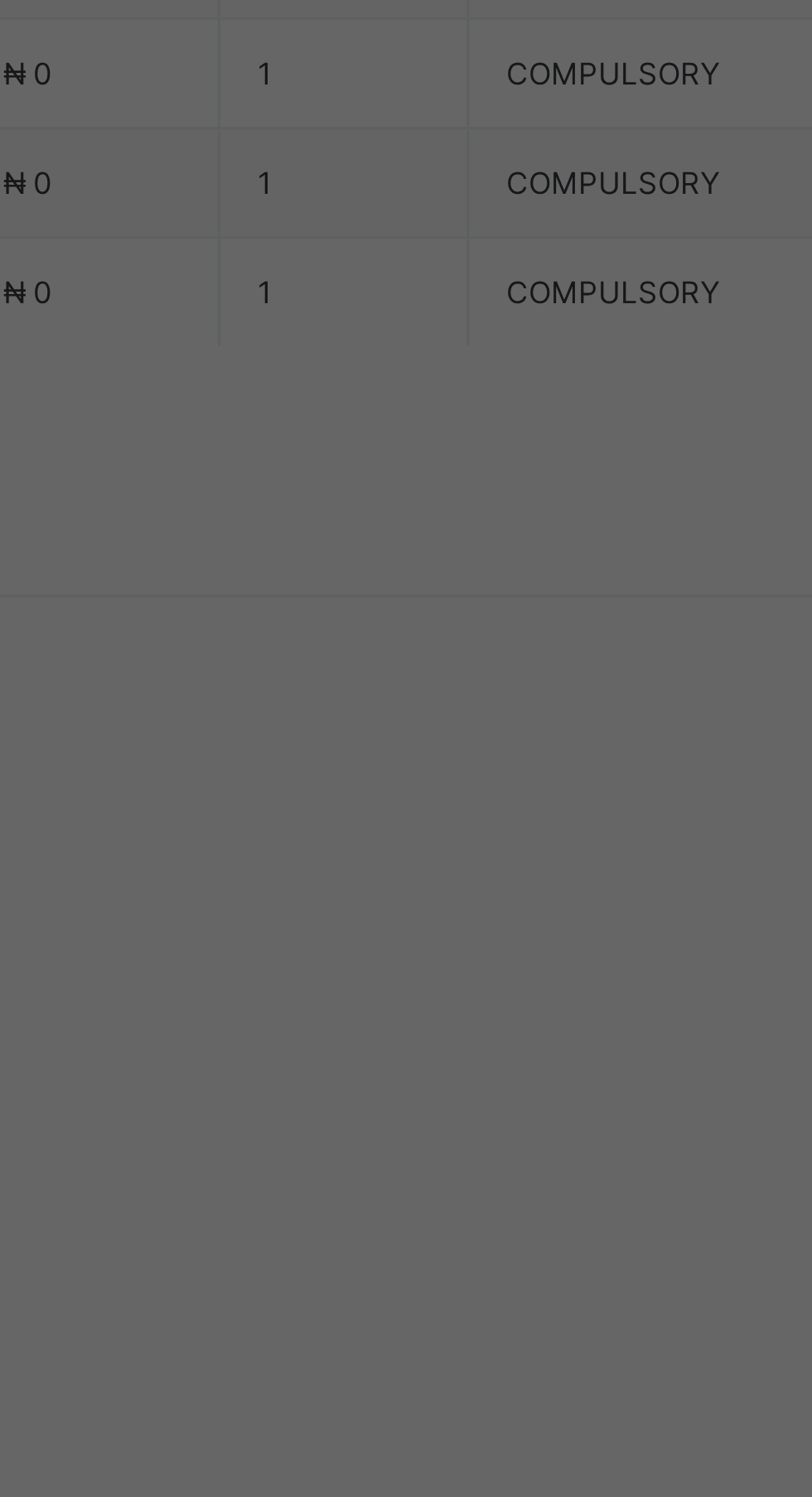
scroll to position [0, 24]
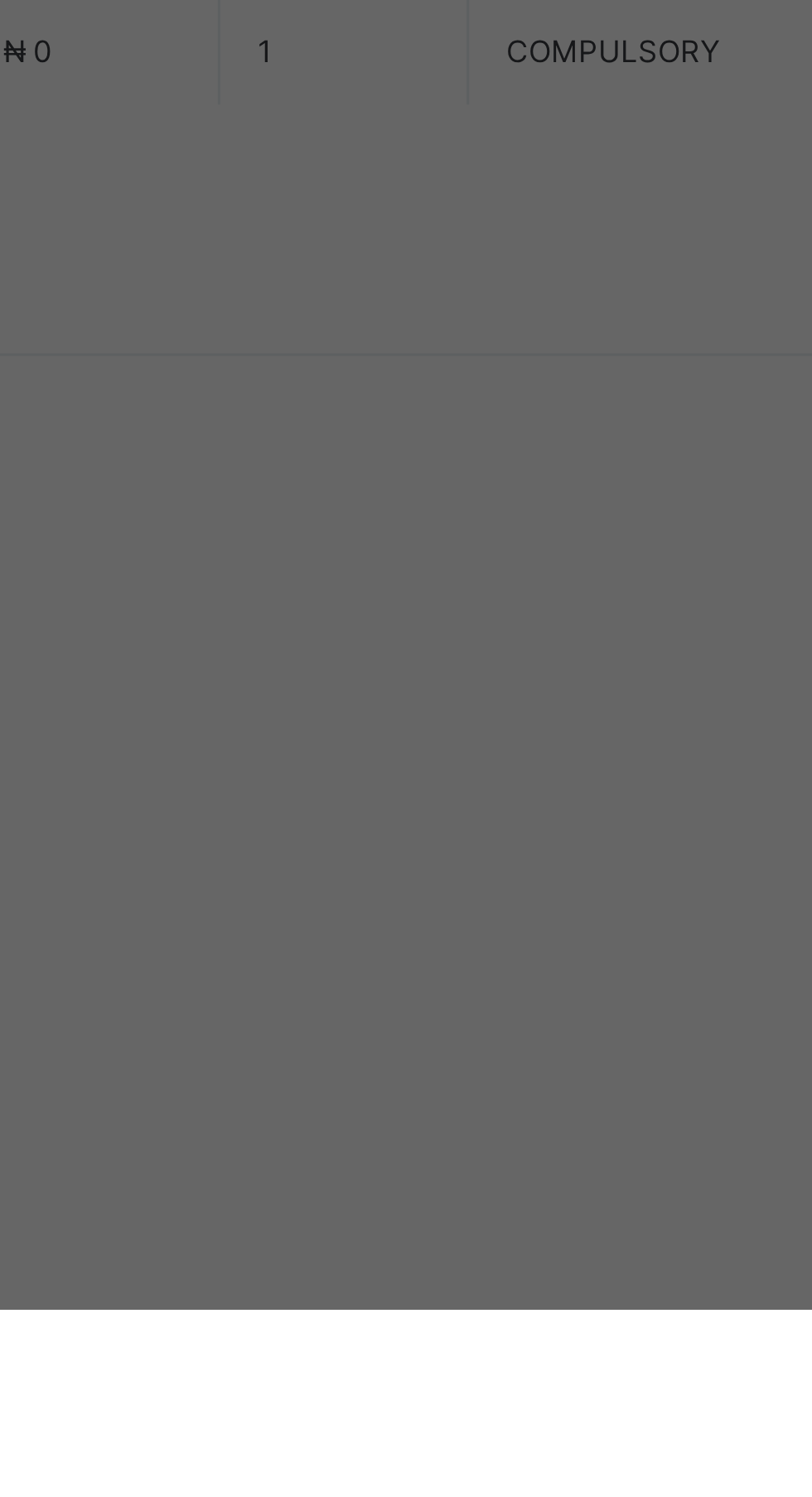
type input "********"
click at [503, 942] on div "Save" at bounding box center [452, 928] width 100 height 26
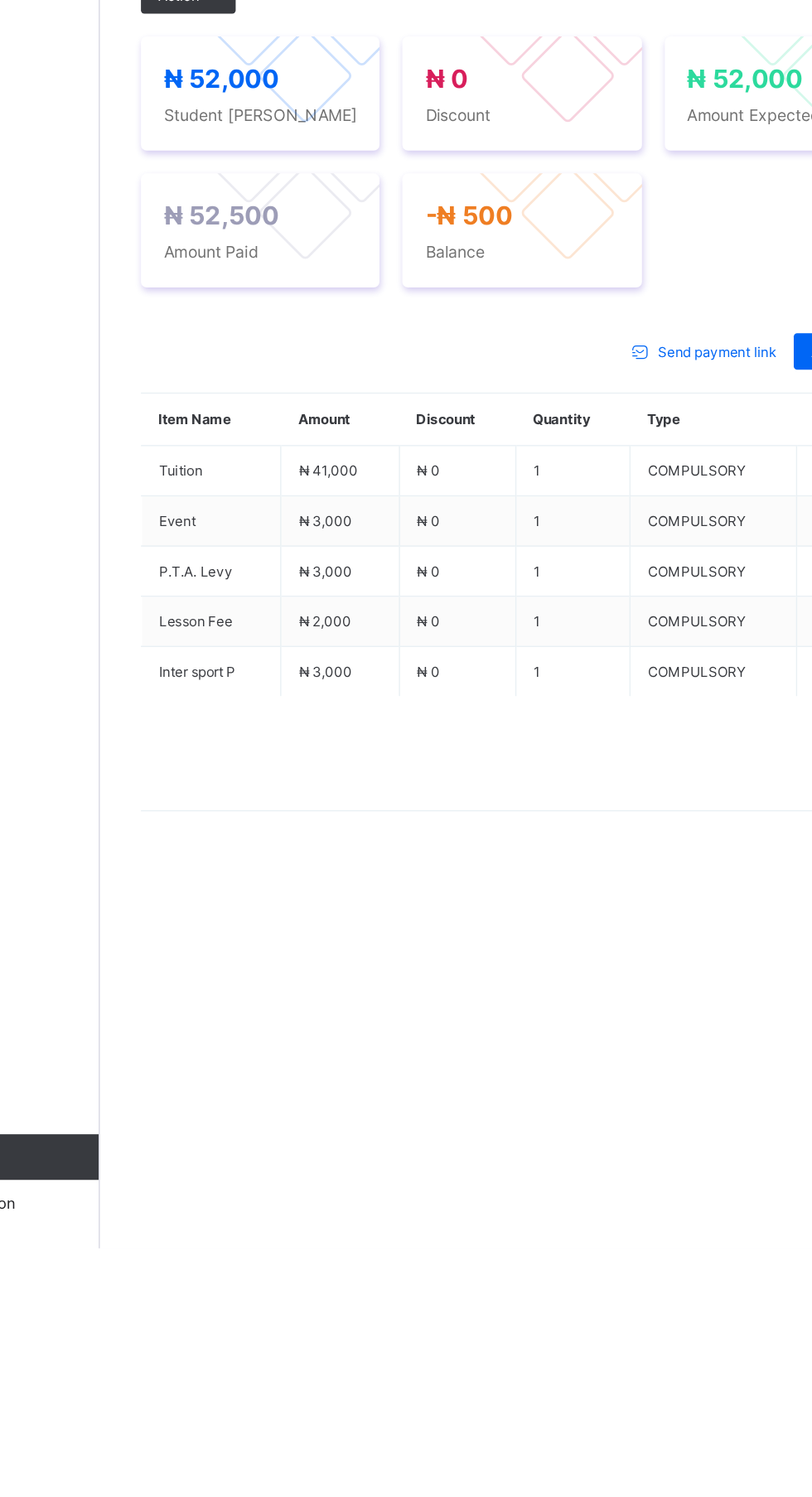
click at [324, 486] on span "Payment History" at bounding box center [314, 480] width 77 height 12
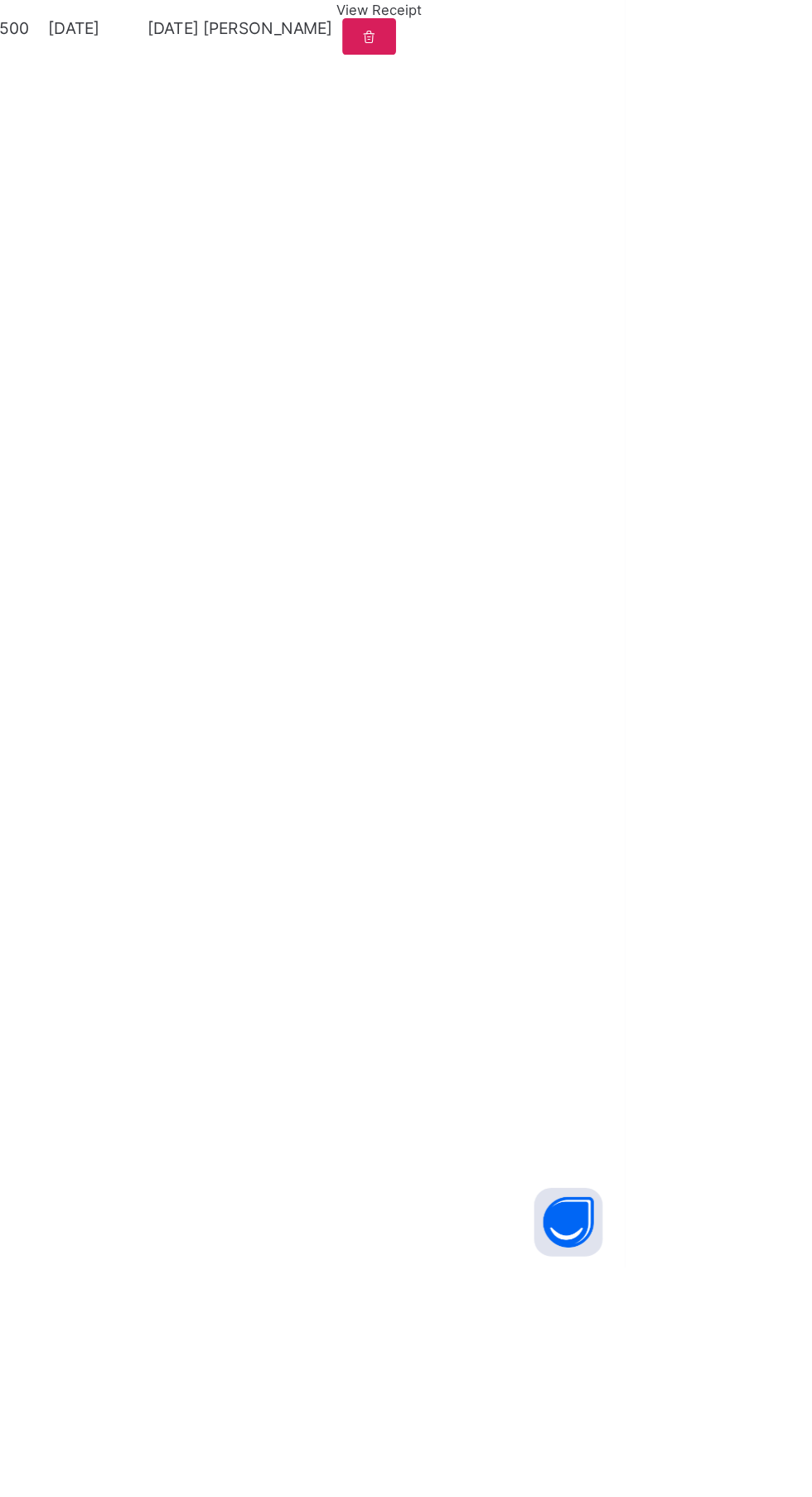
click at [663, 590] on div "View Receipt" at bounding box center [633, 584] width 62 height 12
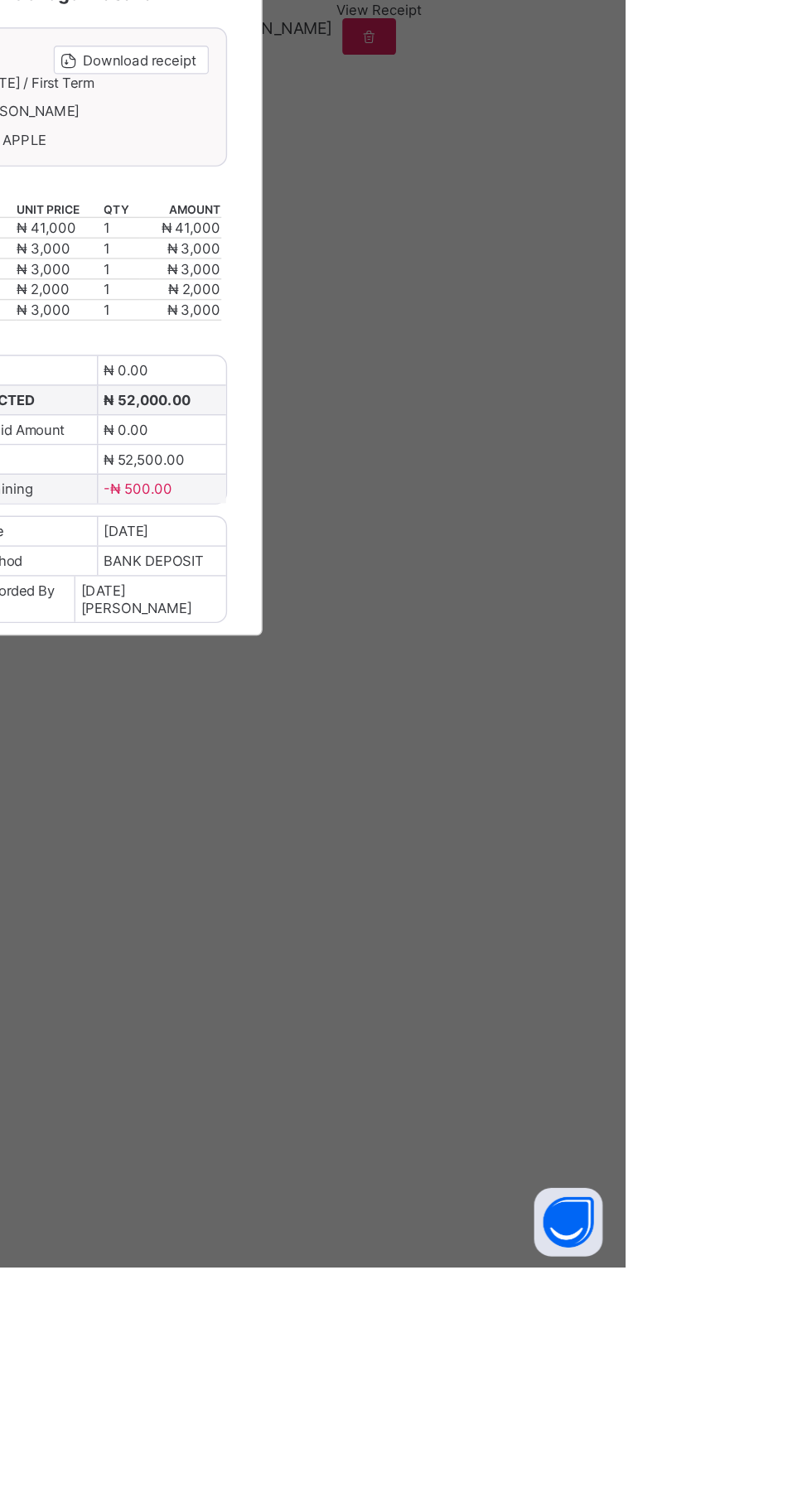
click at [500, 626] on span "Download receipt" at bounding box center [458, 620] width 82 height 12
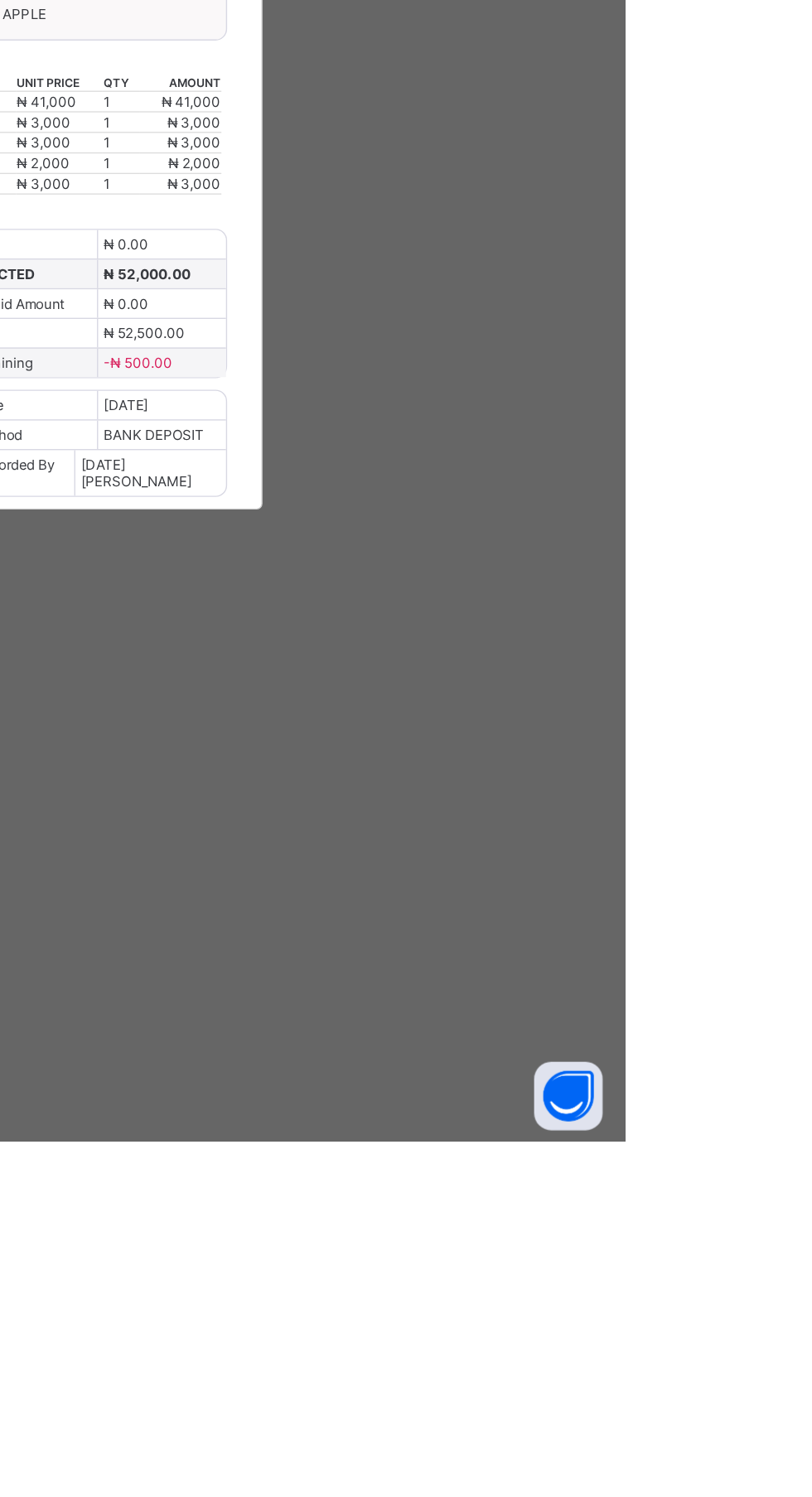
click at [532, 503] on div "×" at bounding box center [524, 489] width 16 height 28
